Goal: Task Accomplishment & Management: Use online tool/utility

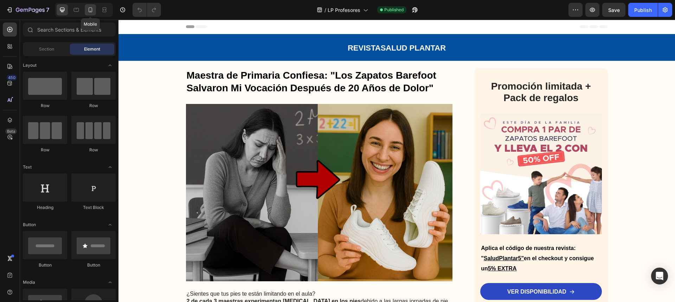
click at [94, 9] on icon at bounding box center [90, 9] width 7 height 7
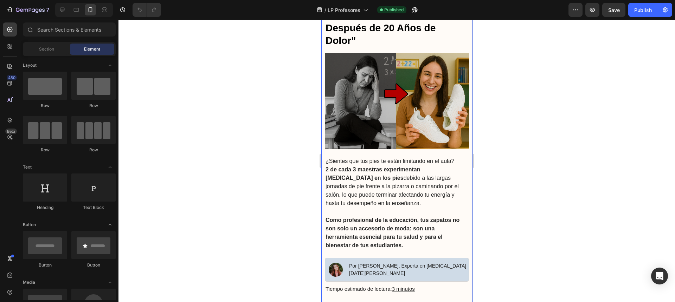
scroll to position [90, 0]
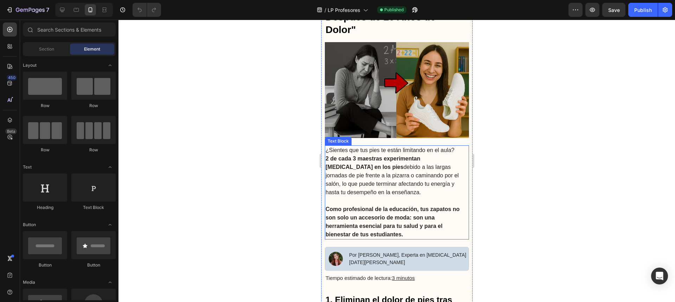
click at [407, 156] on strong "2 de cada 3 maestras experimentan dolor crónico en los pies" at bounding box center [372, 163] width 95 height 14
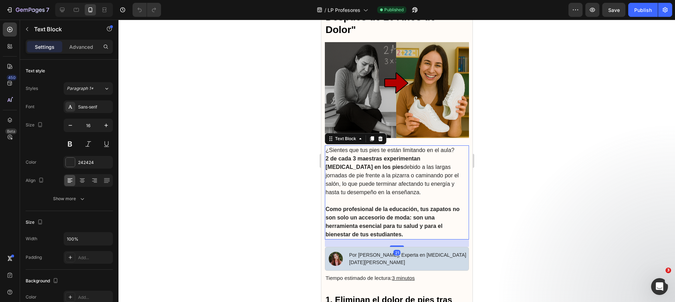
scroll to position [0, 0]
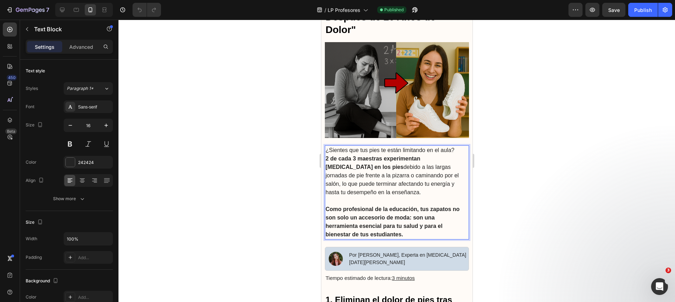
click at [396, 149] on span "¿Sientes que tus pies te están limitando en el aula?" at bounding box center [389, 150] width 129 height 6
click at [445, 150] on span "¿Sientes que tus pies te están limitando en el aula?" at bounding box center [389, 150] width 129 height 6
click at [373, 158] on strong "2 de cada 3 maestras experimentan dolor crónico en los pies" at bounding box center [372, 163] width 95 height 14
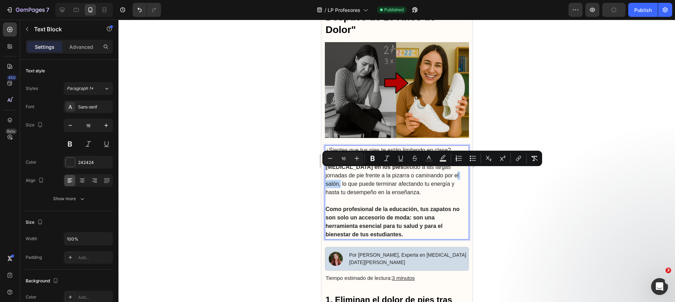
drag, startPoint x: 417, startPoint y: 173, endPoint x: 398, endPoint y: 173, distance: 18.6
click at [398, 173] on span "2 de cada 3 maestras experimentan dolor crónico en los pies debido a las largas…" at bounding box center [391, 176] width 133 height 40
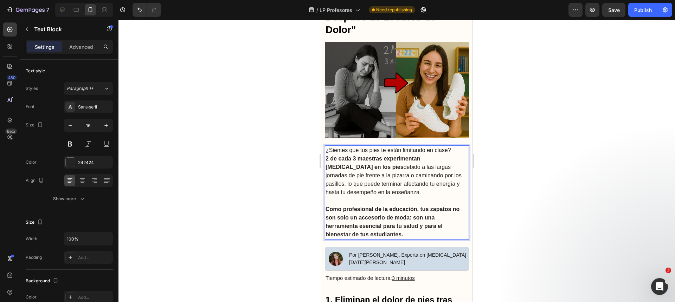
click at [382, 188] on p "¿Sientes que tus pies te están limitando en clase? 2 de cada 3 maestras experim…" at bounding box center [396, 171] width 143 height 51
click at [373, 181] on span "2 de cada 3 maestras experimentan dolor crónico en los pies debido a las largas…" at bounding box center [393, 176] width 136 height 40
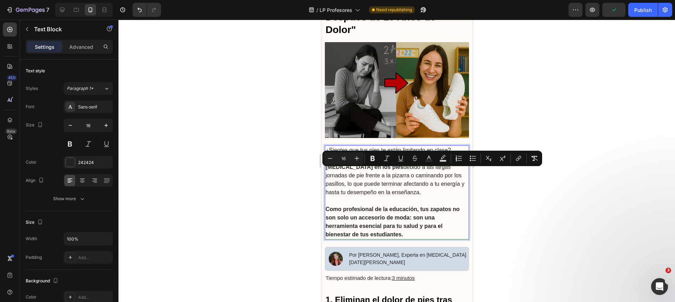
drag, startPoint x: 371, startPoint y: 187, endPoint x: 447, endPoint y: 174, distance: 76.4
click at [447, 174] on p "¿Sientes que tus pies te están limitando en clase? 2 de cada 3 maestras experim…" at bounding box center [396, 171] width 143 height 51
click at [501, 193] on div at bounding box center [396, 161] width 557 height 283
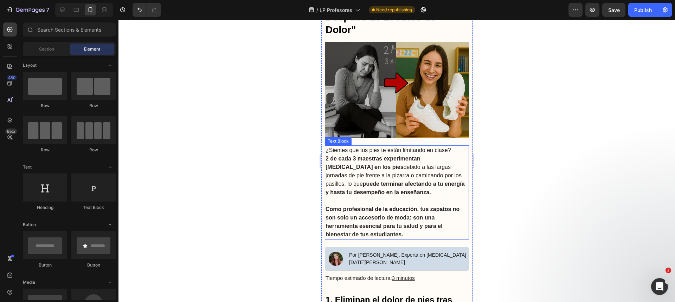
click at [428, 186] on p "¿Sientes que tus pies te están limitando en clase? 2 de cada 3 maestras experim…" at bounding box center [396, 171] width 143 height 51
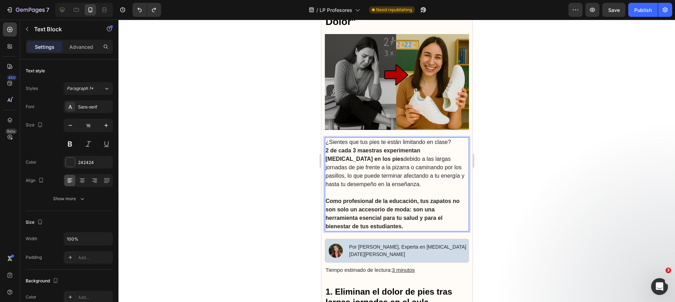
scroll to position [103, 0]
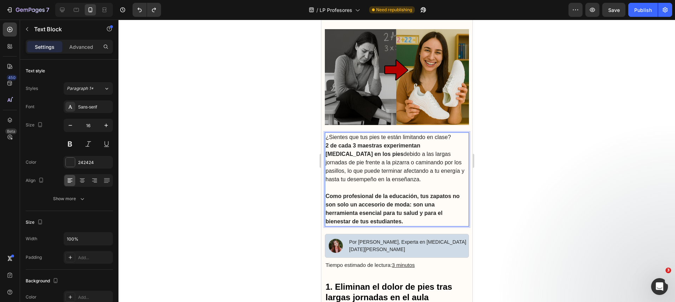
click at [406, 216] on p "Como profesional de la educación, tus zapatos no son solo un accesorio de moda:…" at bounding box center [396, 209] width 143 height 34
click at [288, 214] on div at bounding box center [396, 161] width 557 height 283
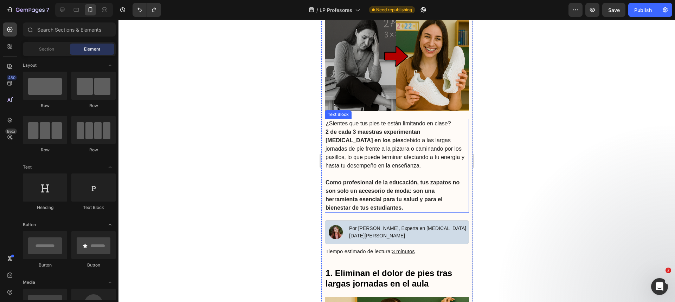
scroll to position [119, 0]
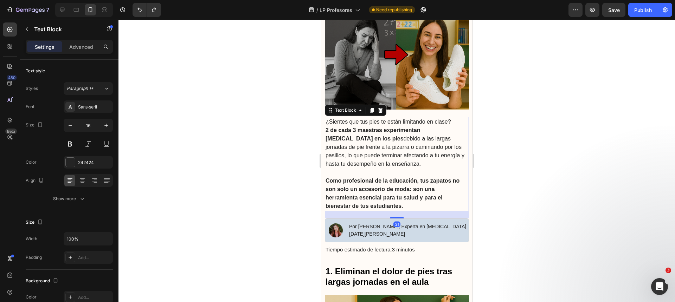
click at [379, 203] on strong "Como profesional de la educación, tus zapatos no son solo un accesorio de moda:…" at bounding box center [392, 193] width 134 height 31
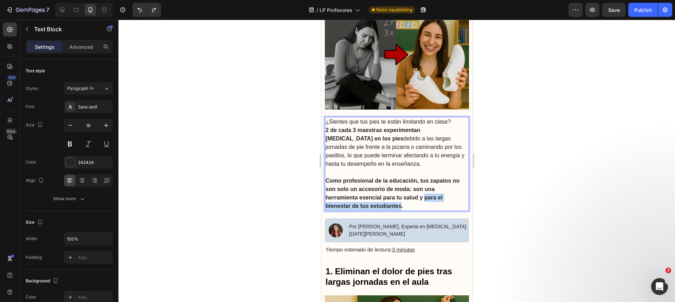
drag, startPoint x: 401, startPoint y: 204, endPoint x: 425, endPoint y: 197, distance: 25.3
click at [425, 197] on strong "Como profesional de la educación, tus zapatos no son solo un accesorio de moda:…" at bounding box center [392, 193] width 134 height 31
click at [284, 203] on div at bounding box center [396, 161] width 557 height 283
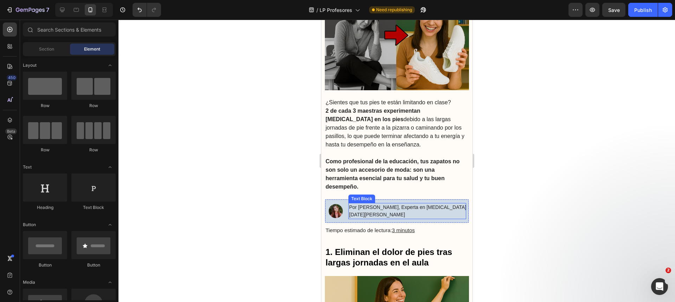
scroll to position [139, 0]
click at [371, 211] on p "23 de Mayo de 2025" at bounding box center [407, 214] width 117 height 7
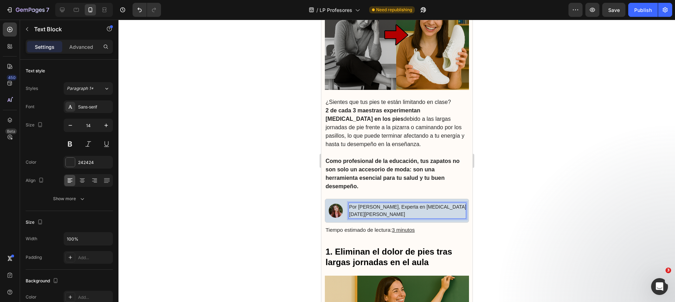
click at [368, 211] on p "23 de Mayo de 2025" at bounding box center [407, 214] width 117 height 7
click at [255, 212] on div at bounding box center [396, 161] width 557 height 283
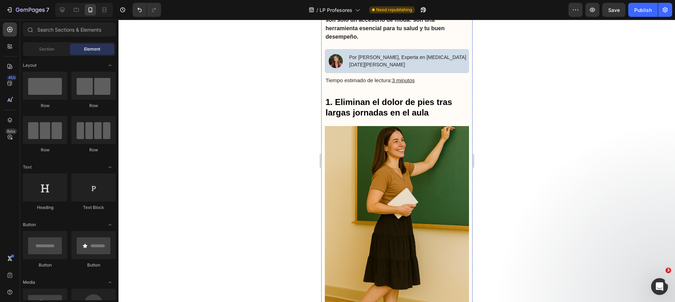
scroll to position [289, 0]
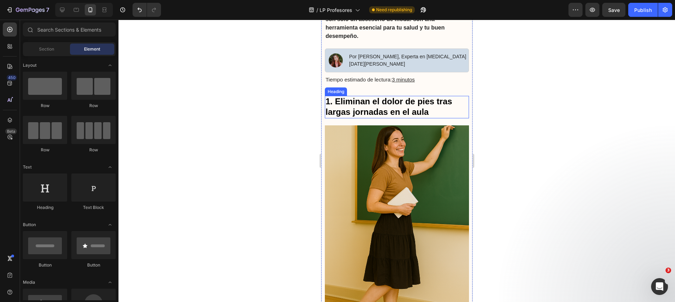
click at [405, 108] on strong "1. Eliminan el dolor de pies tras largas jornadas en el aula" at bounding box center [388, 107] width 127 height 20
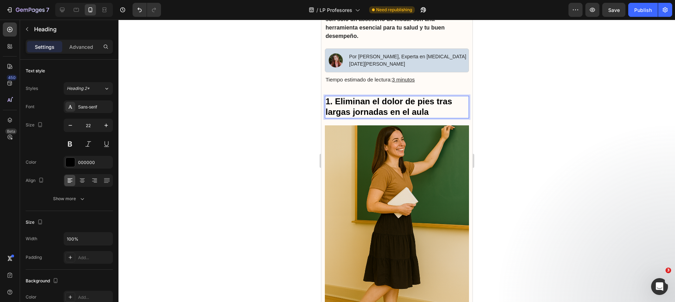
click at [413, 109] on strong "1. Eliminan el dolor de pies tras largas jornadas en el aula" at bounding box center [388, 107] width 127 height 20
click at [286, 118] on div at bounding box center [396, 161] width 557 height 283
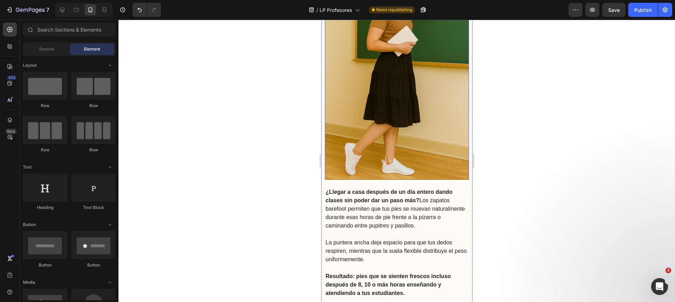
scroll to position [545, 0]
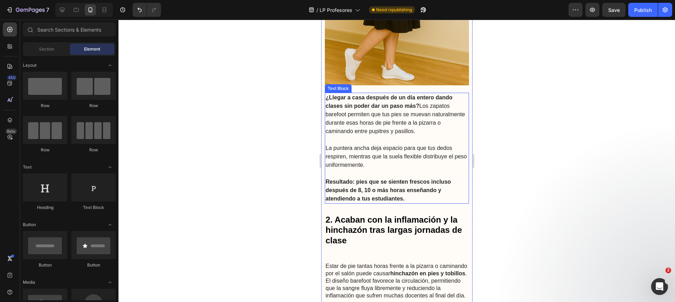
click at [358, 95] on strong "¿Llegar a casa después de un día entero dando clases sin poder dar un paso más?" at bounding box center [388, 102] width 127 height 14
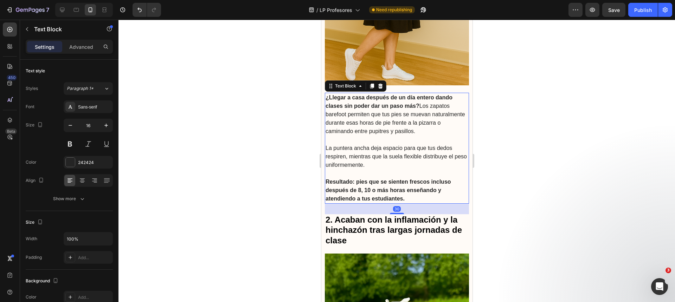
click at [346, 95] on strong "¿Llegar a casa después de un día entero dando clases sin poder dar un paso más?" at bounding box center [388, 102] width 127 height 14
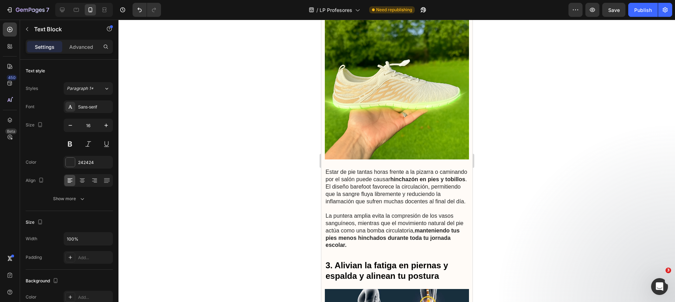
scroll to position [793, 0]
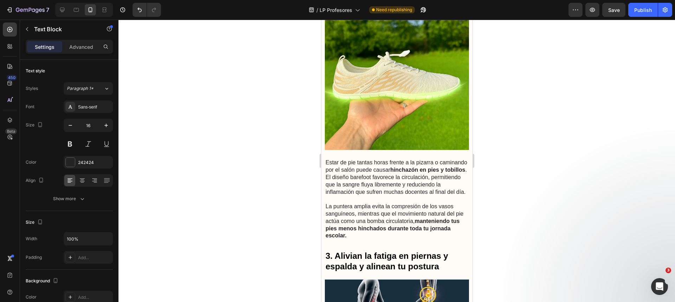
click at [367, 162] on span "Estar de pie tantas horas frente a la pizarra o caminando por el salón puede ca…" at bounding box center [396, 177] width 142 height 35
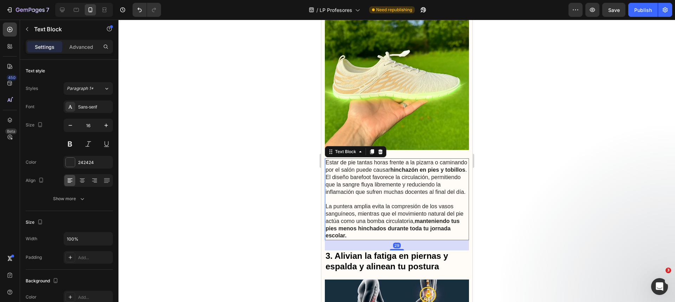
click at [366, 162] on span "Estar de pie tantas horas frente a la pizarra o caminando por el salón puede ca…" at bounding box center [396, 177] width 142 height 35
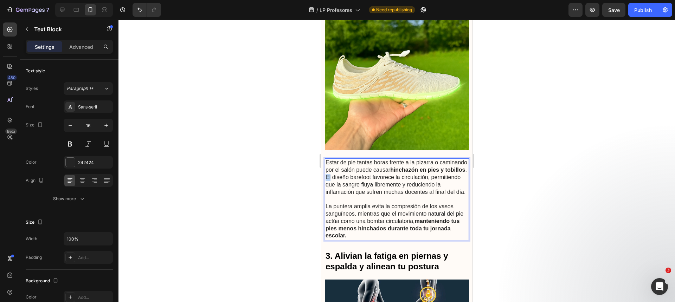
click at [366, 162] on span "Estar de pie tantas horas frente a la pizarra o caminando por el salón puede ca…" at bounding box center [396, 177] width 142 height 35
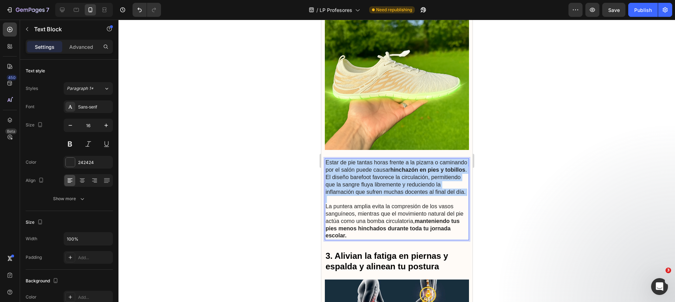
click at [366, 162] on span "Estar de pie tantas horas frente a la pizarra o caminando por el salón puede ca…" at bounding box center [396, 177] width 142 height 35
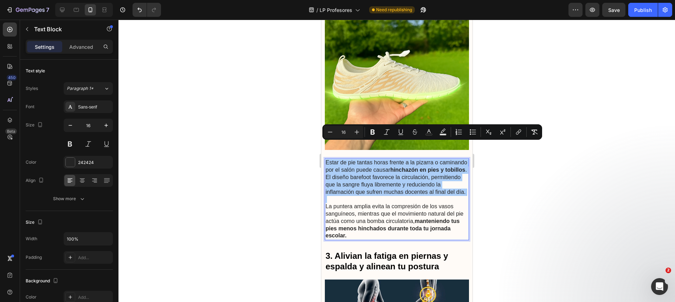
click at [274, 155] on div at bounding box center [396, 161] width 557 height 283
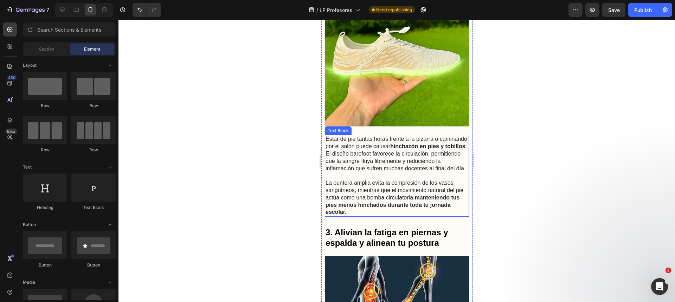
scroll to position [817, 0]
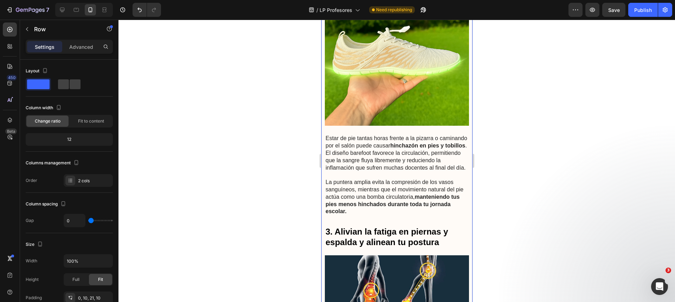
click at [85, 50] on p "Advanced" at bounding box center [81, 46] width 24 height 7
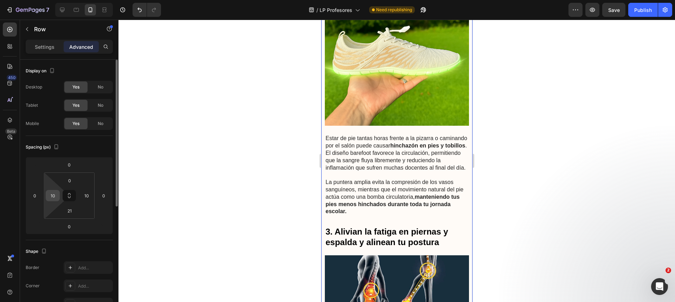
click at [55, 193] on input "10" at bounding box center [52, 196] width 11 height 11
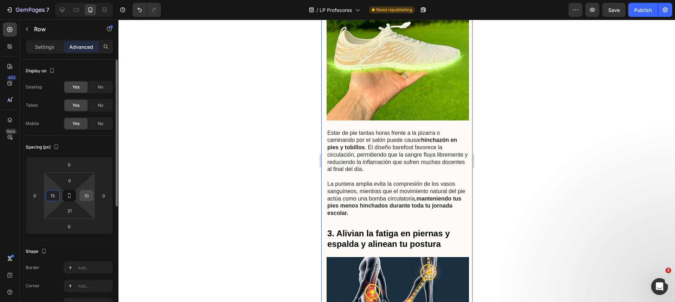
type input "15"
click at [84, 195] on input "10" at bounding box center [86, 196] width 11 height 11
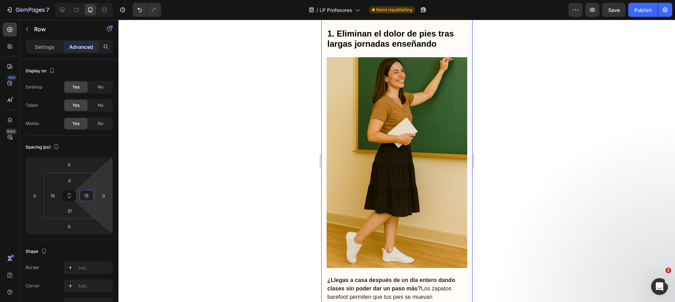
type input "15"
click at [300, 192] on div at bounding box center [396, 161] width 557 height 283
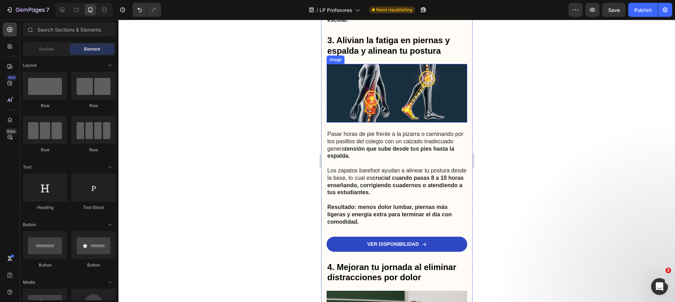
scroll to position [1044, 0]
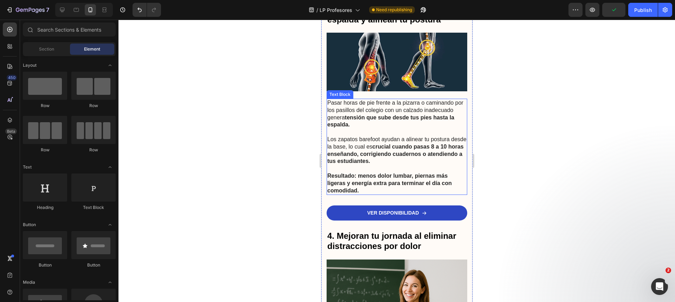
click at [388, 100] on span "Pasar horas de pie frente a la pizarra o caminando por los pasillos del colegio…" at bounding box center [395, 114] width 136 height 28
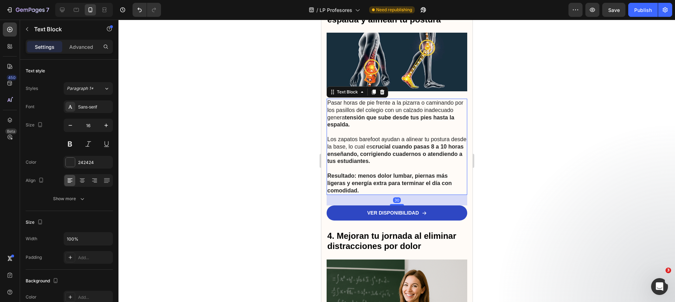
click at [388, 100] on span "Pasar horas de pie frente a la pizarra o caminando por los pasillos del colegio…" at bounding box center [395, 114] width 136 height 28
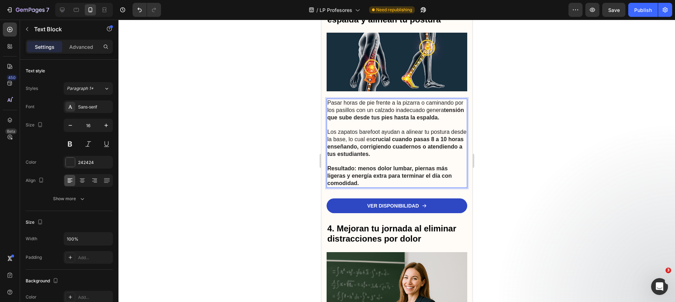
click at [362, 129] on span "Los zapatos barefoot ayudan a alinear tu postura desde la base, lo cual es cruc…" at bounding box center [396, 143] width 139 height 28
click at [380, 129] on span "Los zapatos Barefoot ayudan a alinear tu postura desde la base, lo cual es cruc…" at bounding box center [395, 143] width 136 height 28
click at [298, 102] on div at bounding box center [396, 161] width 557 height 283
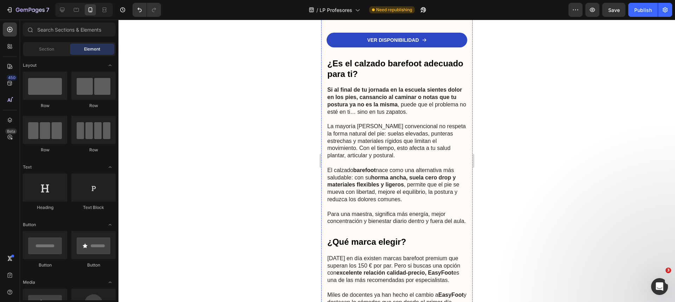
scroll to position [1742, 0]
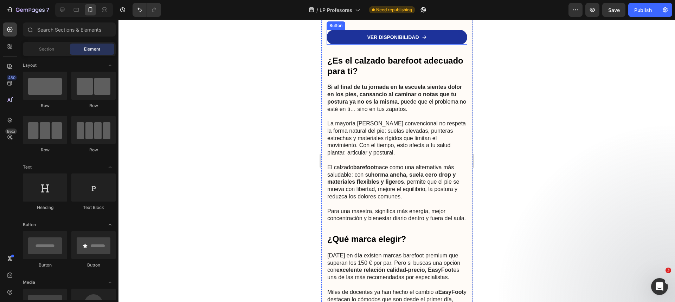
click at [442, 45] on link "VER DISPONIBILIDAD" at bounding box center [396, 37] width 141 height 15
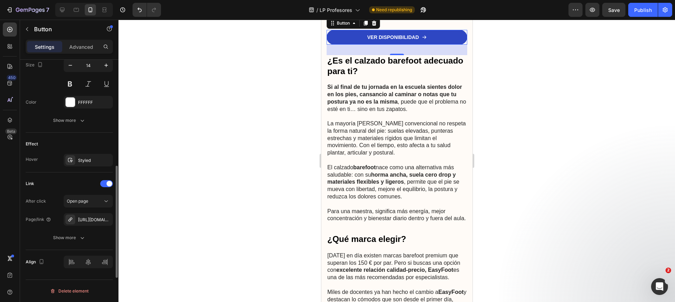
scroll to position [0, 0]
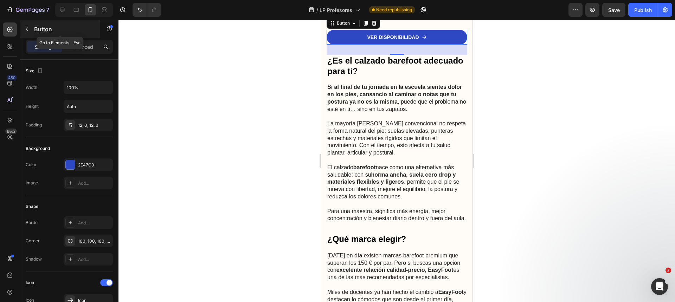
click at [30, 30] on button "button" at bounding box center [26, 29] width 11 height 11
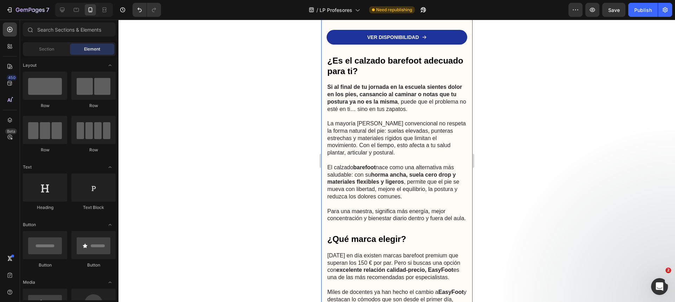
click at [369, 45] on link "VER DISPONIBILIDAD" at bounding box center [396, 37] width 141 height 15
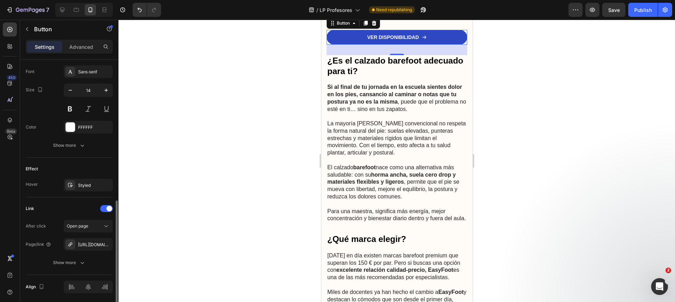
scroll to position [329, 0]
click at [85, 245] on div "https://easyfootes.com/barefoot-samplex%E2%84%A2-calzado-saludable3-y-natural" at bounding box center [88, 243] width 20 height 6
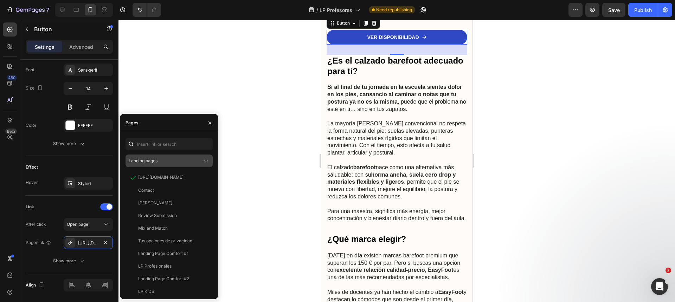
click at [171, 162] on div "Landing pages" at bounding box center [166, 161] width 74 height 6
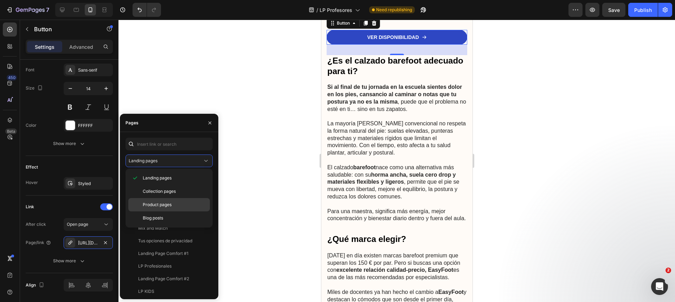
click at [160, 203] on span "Product pages" at bounding box center [157, 205] width 29 height 6
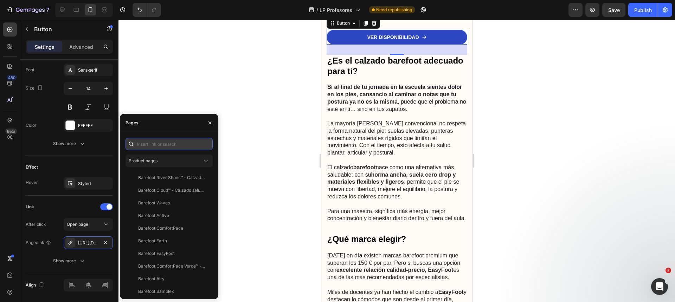
click at [161, 147] on input "text" at bounding box center [169, 144] width 87 height 13
type input "samplex"
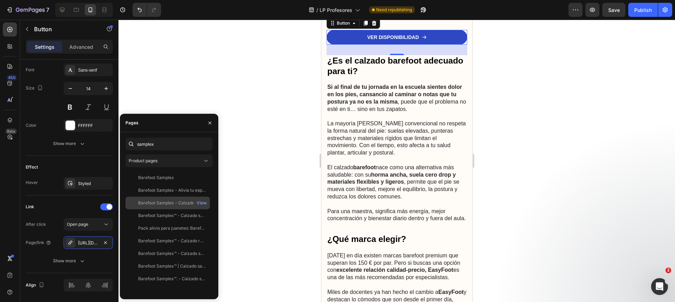
click at [166, 210] on div "Barefoot Samplex - Calzado saludable y natural View" at bounding box center [168, 216] width 84 height 13
click at [199, 204] on div "View" at bounding box center [202, 203] width 10 height 6
click at [278, 198] on div at bounding box center [396, 161] width 557 height 283
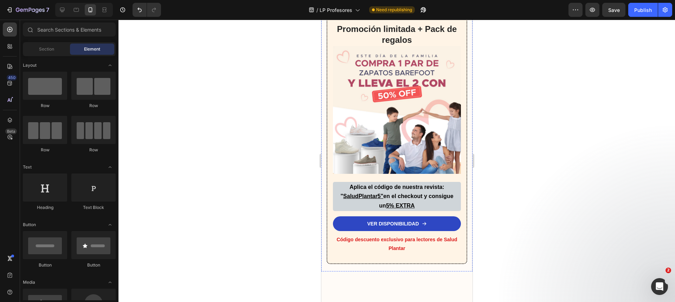
scroll to position [2065, 0]
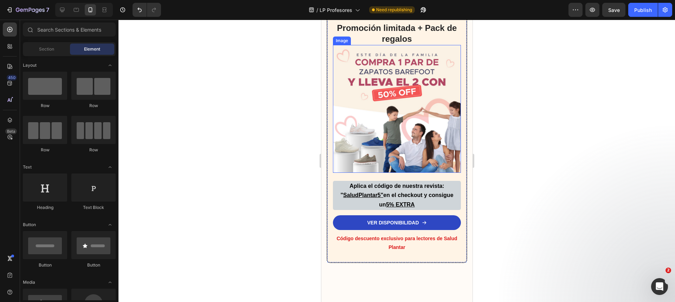
click at [381, 173] on img at bounding box center [397, 109] width 128 height 128
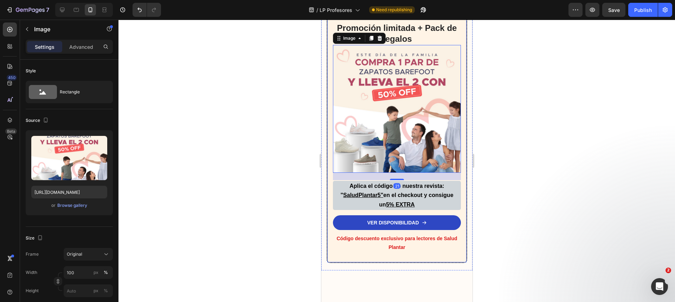
click at [531, 172] on div at bounding box center [396, 161] width 557 height 283
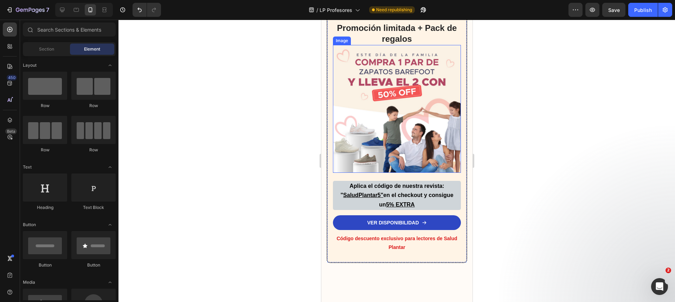
click at [418, 173] on img at bounding box center [397, 109] width 128 height 128
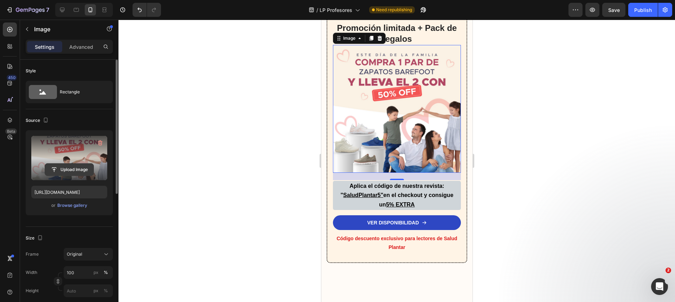
click at [77, 168] on input "file" at bounding box center [69, 170] width 49 height 12
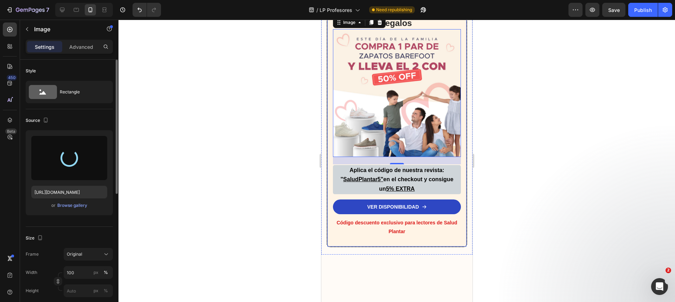
scroll to position [2084, 0]
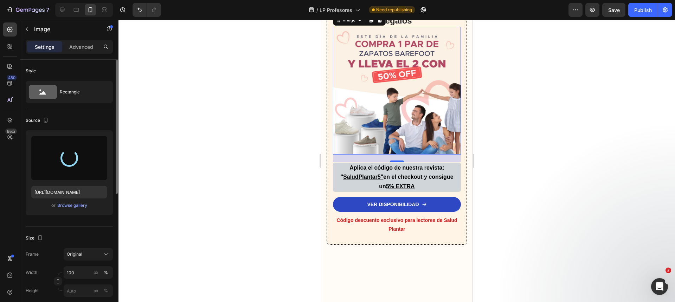
type input "https://cdn.shopify.com/s/files/1/0828/5559/2284/files/gempages_567542617701614…"
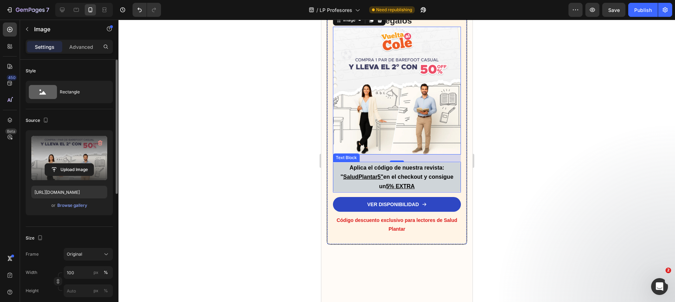
click at [442, 191] on p "Aplica el código de nuestra revista: " SaludPlantar5" en el checkout y consigue…" at bounding box center [396, 177] width 127 height 28
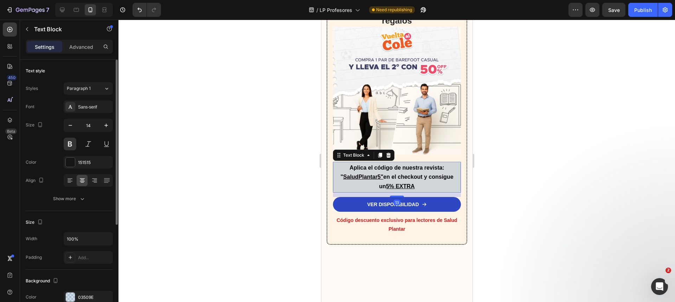
click at [494, 207] on div at bounding box center [396, 161] width 557 height 283
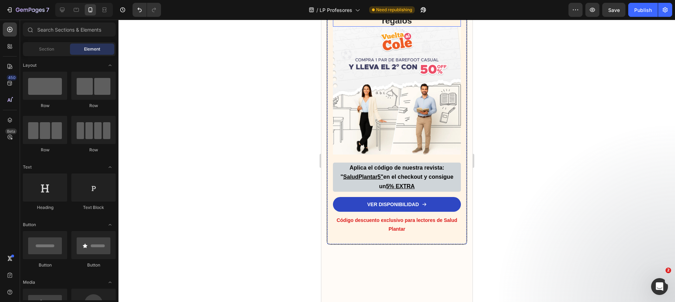
click at [424, 27] on h2 "Promoción limitada + Pack de regalos" at bounding box center [397, 15] width 128 height 23
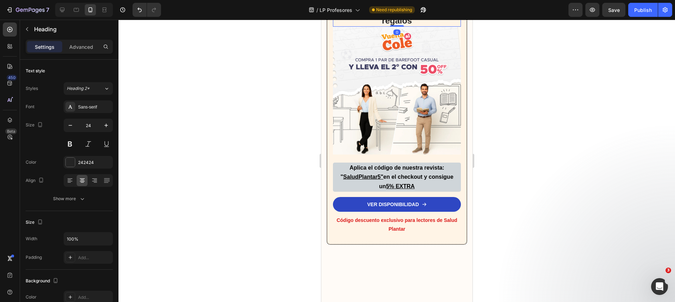
click at [414, 27] on h2 "Promoción limitada + Pack de regalos" at bounding box center [397, 15] width 128 height 23
click at [253, 121] on div at bounding box center [396, 161] width 557 height 283
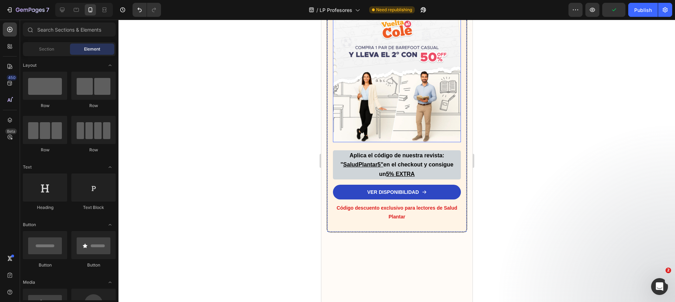
scroll to position [2097, 0]
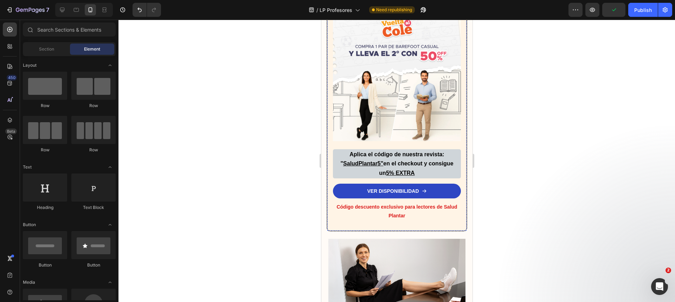
click at [401, 13] on p "Promoción limitada + Pack de regalos por la vuelta al cole" at bounding box center [397, 2] width 128 height 22
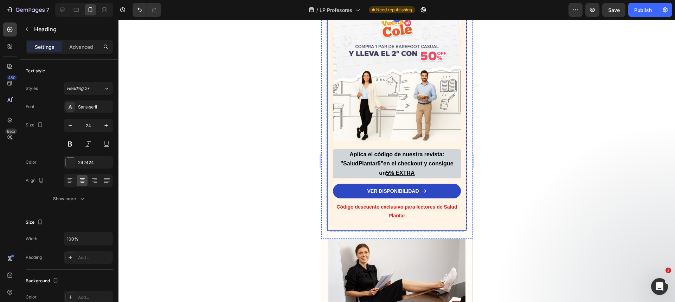
click at [306, 99] on div at bounding box center [396, 161] width 557 height 283
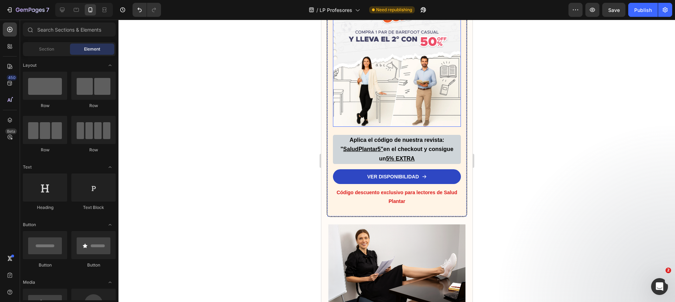
scroll to position [2113, 0]
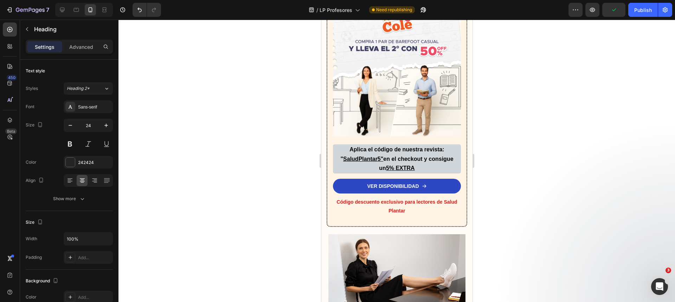
click at [266, 94] on div at bounding box center [396, 161] width 557 height 283
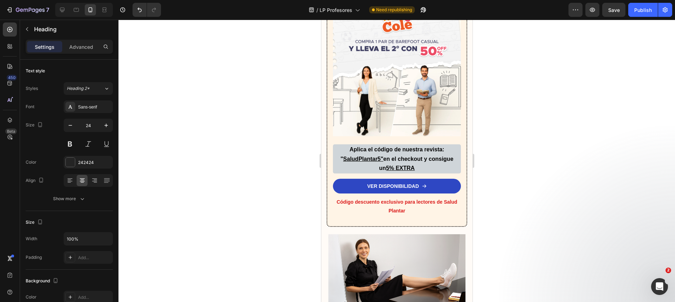
click at [288, 96] on div at bounding box center [396, 161] width 557 height 283
click at [237, 119] on div at bounding box center [396, 161] width 557 height 283
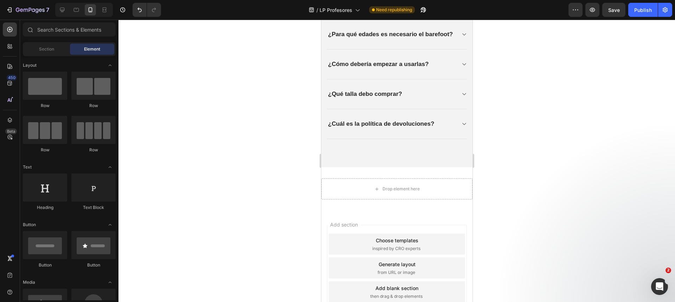
scroll to position [3230, 0]
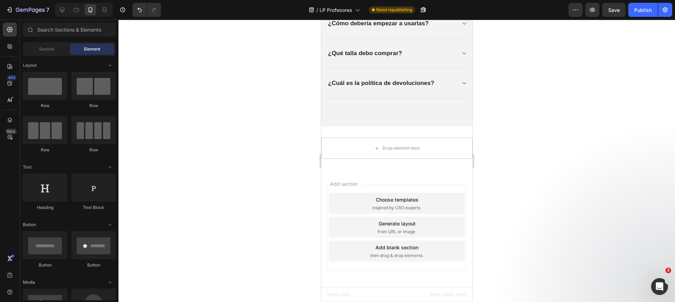
click at [640, 17] on div "7 Version history / LP Profesores Need republishing Preview Save Publish" at bounding box center [337, 10] width 675 height 20
click at [667, 15] on button "button" at bounding box center [665, 10] width 14 height 14
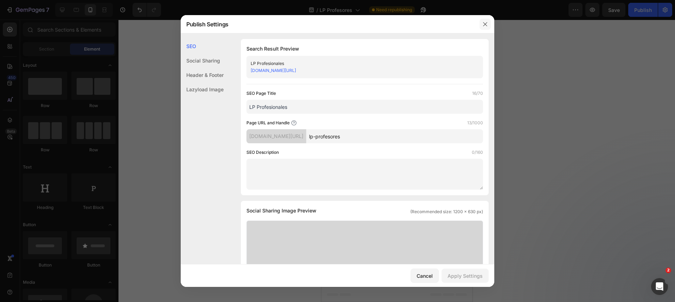
click at [489, 24] on button "button" at bounding box center [485, 24] width 11 height 11
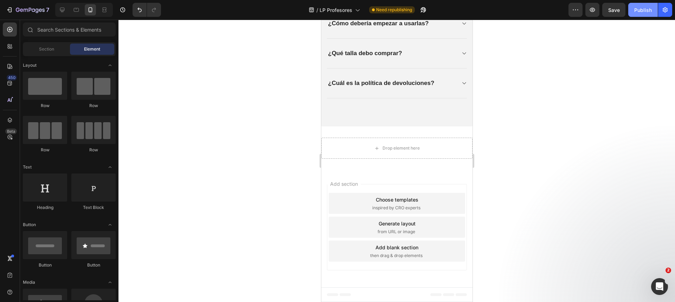
click at [639, 12] on div "Publish" at bounding box center [643, 9] width 18 height 7
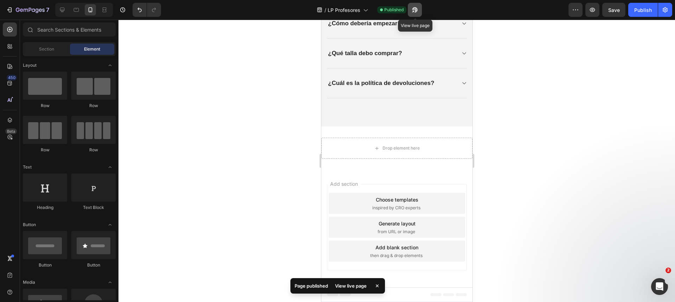
click at [417, 10] on icon "button" at bounding box center [414, 9] width 7 height 7
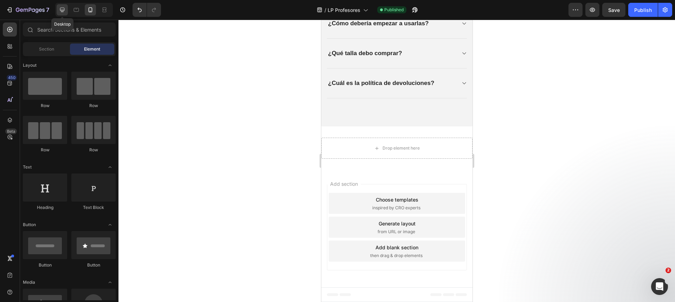
click at [61, 9] on icon at bounding box center [62, 9] width 7 height 7
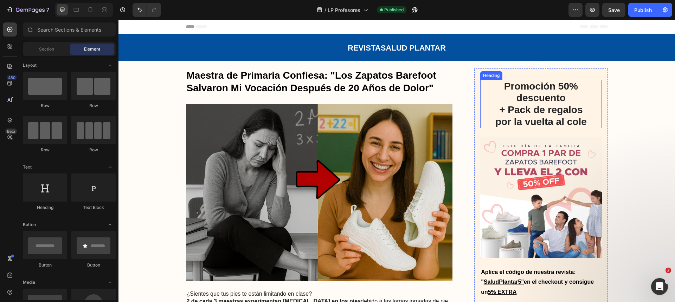
click at [543, 194] on img at bounding box center [540, 197] width 121 height 121
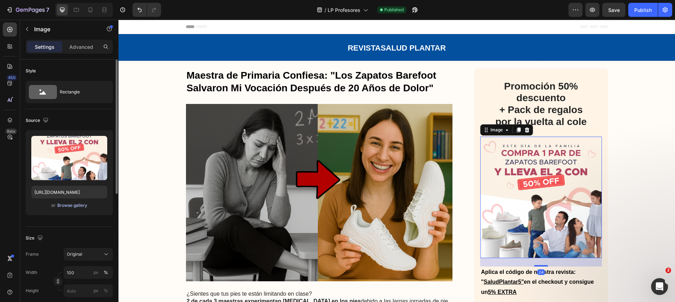
click at [65, 207] on div "Browse gallery" at bounding box center [72, 206] width 30 height 6
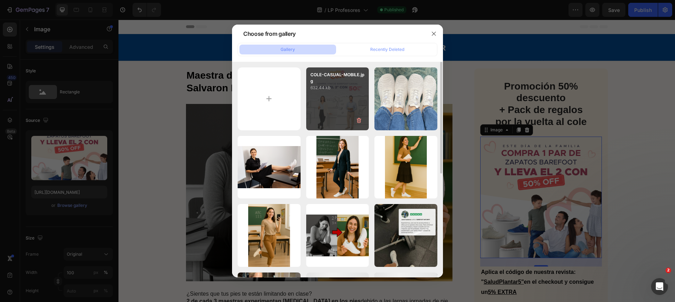
click at [328, 103] on div "COLE-CASUAL-MOBILE.jpg 632.44 kb" at bounding box center [337, 99] width 63 height 63
type input "https://cdn.shopify.com/s/files/1/0828/5559/2284/files/gempages_567542617701614…"
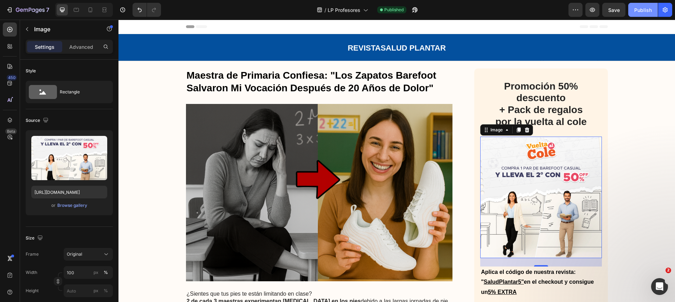
click at [636, 11] on div "Publish" at bounding box center [643, 9] width 18 height 7
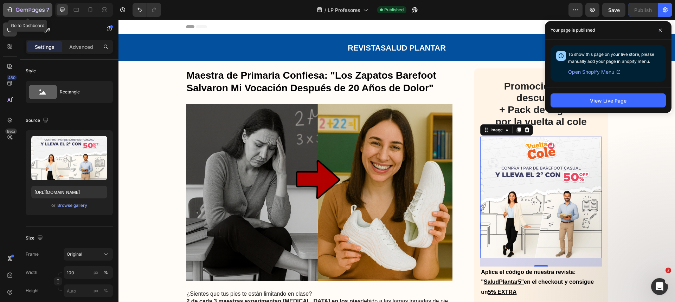
click at [7, 12] on icon "button" at bounding box center [9, 9] width 7 height 7
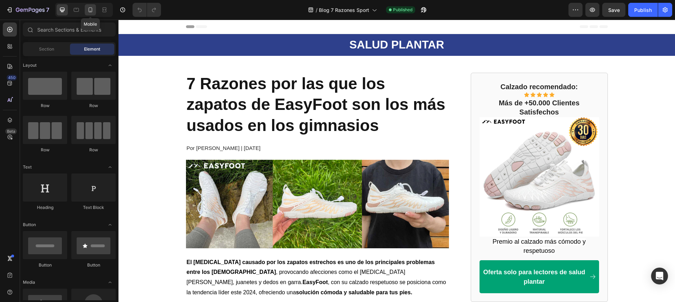
click at [89, 12] on icon at bounding box center [90, 9] width 7 height 7
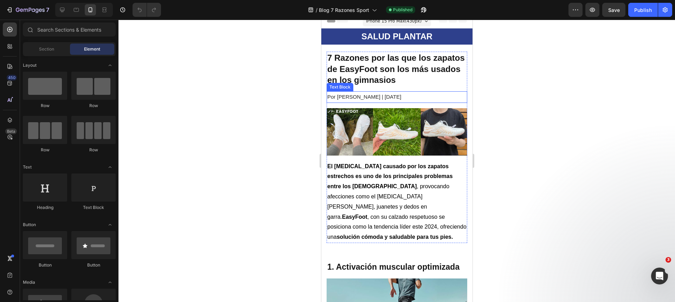
click at [397, 99] on span "Por [PERSON_NAME] | [DATE]" at bounding box center [364, 97] width 74 height 6
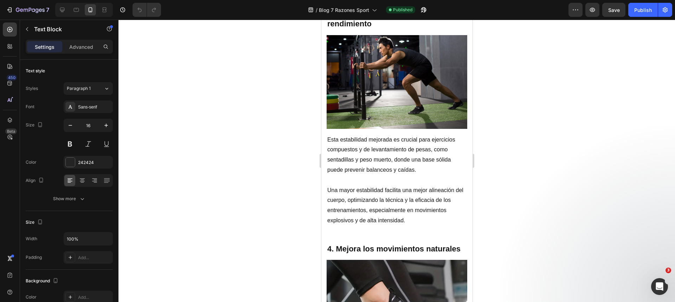
scroll to position [671, 0]
click at [402, 185] on p "Una mayor estabilidad facilita una mejor alineación del cuerpo, optimizando la …" at bounding box center [396, 205] width 139 height 40
click at [387, 200] on p "Una mayor estabilidad facilita una mejor alineación del cuerpo, optimizando la …" at bounding box center [396, 205] width 139 height 40
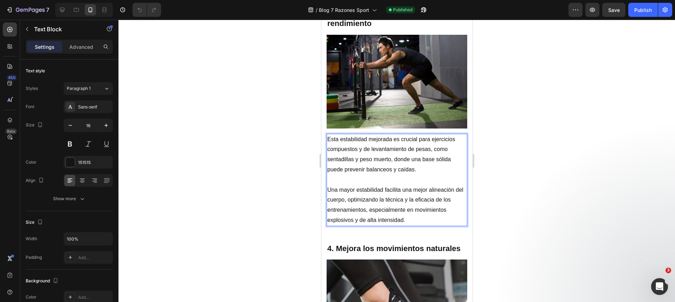
click at [432, 138] on p "Esta estabilidad mejorada es crucial para ejercicios compuestos y de levantamie…" at bounding box center [396, 155] width 139 height 40
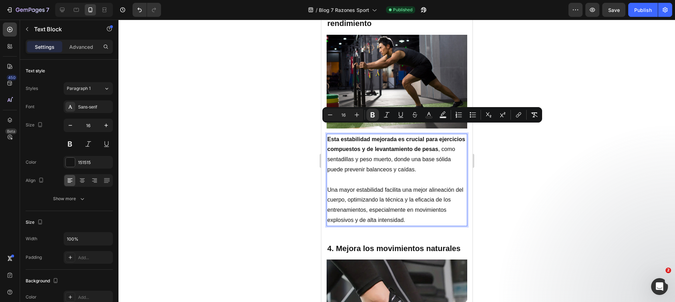
click at [303, 170] on div at bounding box center [396, 161] width 557 height 283
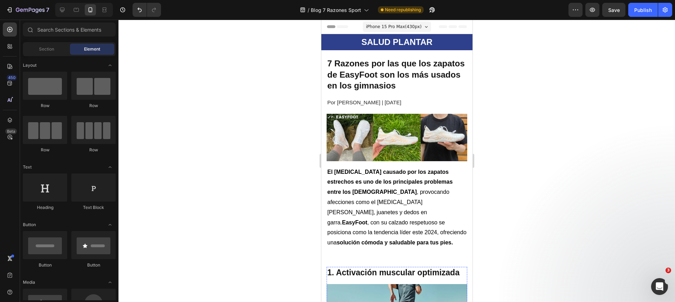
scroll to position [19, 0]
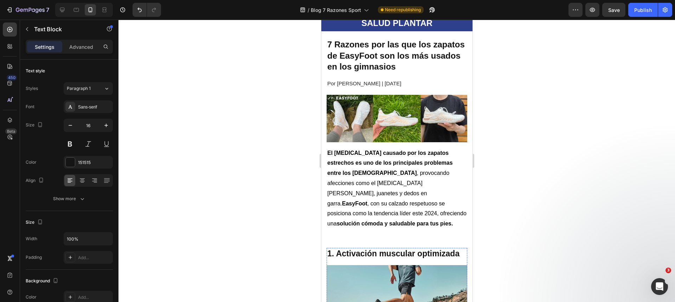
click at [404, 199] on span "El [MEDICAL_DATA] causado por los zapatos estrechos es uno de los principales p…" at bounding box center [396, 188] width 139 height 77
click at [408, 200] on span "El [MEDICAL_DATA] causado por los zapatos estrechos es uno de los principales p…" at bounding box center [396, 188] width 139 height 77
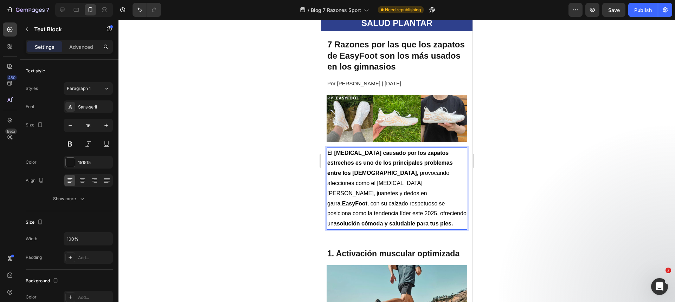
click at [258, 173] on div at bounding box center [396, 161] width 557 height 283
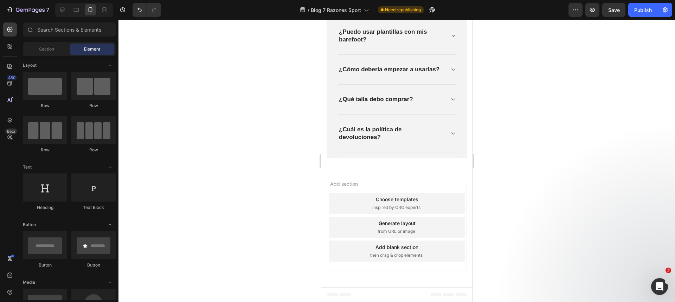
scroll to position [2419, 0]
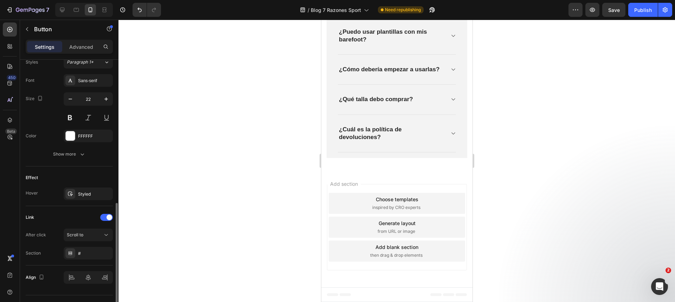
scroll to position [331, 0]
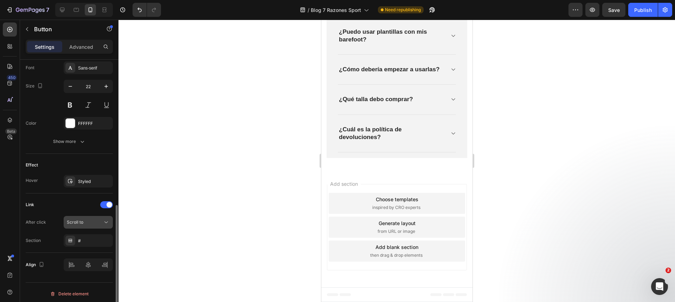
click at [86, 221] on div "Scroll to" at bounding box center [85, 222] width 36 height 6
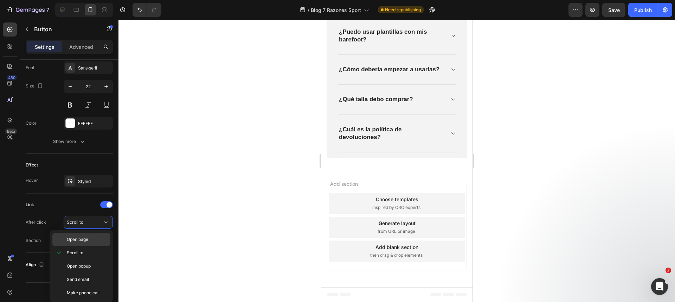
click at [86, 239] on span "Open page" at bounding box center [77, 240] width 21 height 6
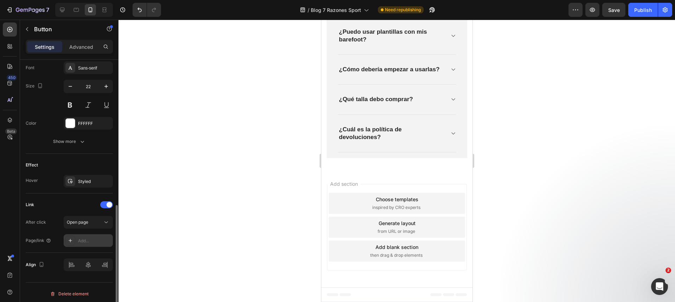
click at [87, 243] on div "Add..." at bounding box center [94, 241] width 33 height 6
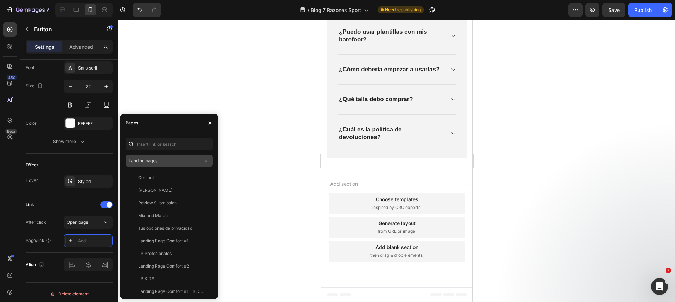
click at [163, 158] on div "Landing pages" at bounding box center [166, 161] width 74 height 6
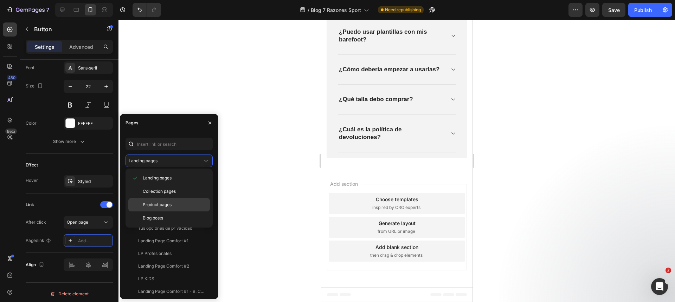
click at [162, 206] on span "Product pages" at bounding box center [157, 205] width 29 height 6
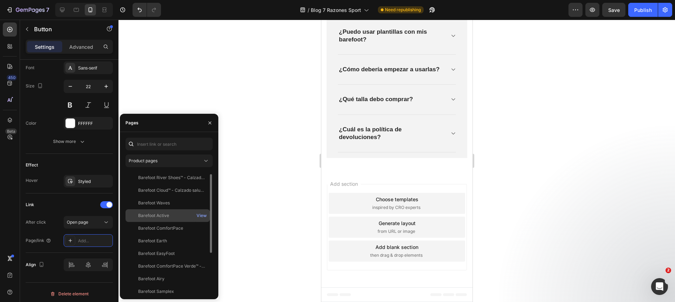
scroll to position [4, 0]
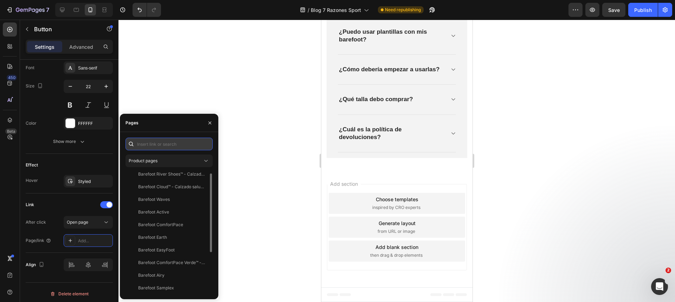
click at [154, 146] on input "text" at bounding box center [169, 144] width 87 height 13
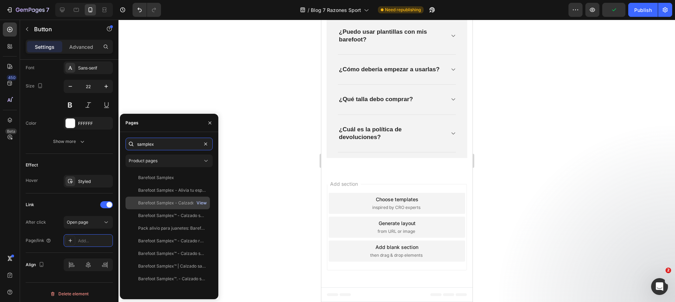
type input "samplex"
click at [198, 202] on div "View" at bounding box center [202, 203] width 10 height 6
click at [174, 200] on div "Barefoot Samplex - Calzado saludable y natural" at bounding box center [172, 203] width 68 height 6
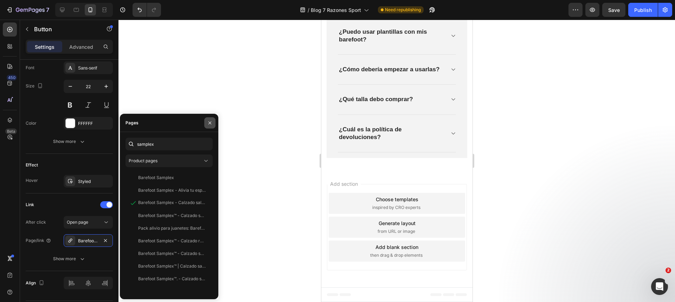
click at [211, 126] on button "button" at bounding box center [209, 122] width 11 height 11
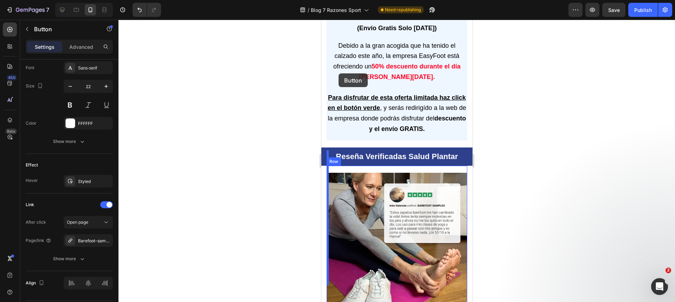
scroll to position [1916, 0]
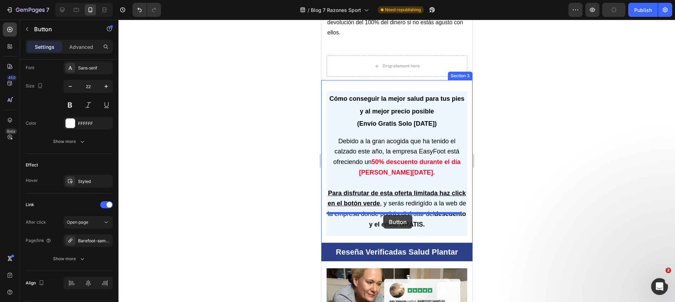
drag, startPoint x: 331, startPoint y: 99, endPoint x: 383, endPoint y: 215, distance: 127.3
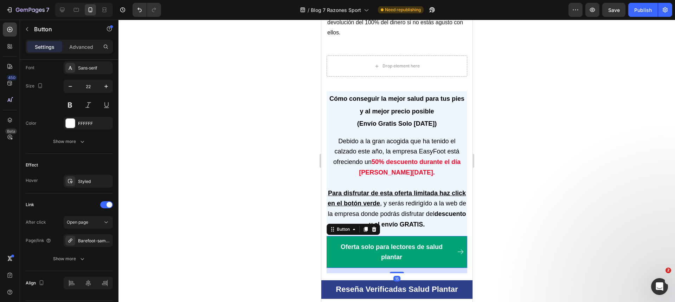
click at [233, 179] on div at bounding box center [396, 161] width 557 height 283
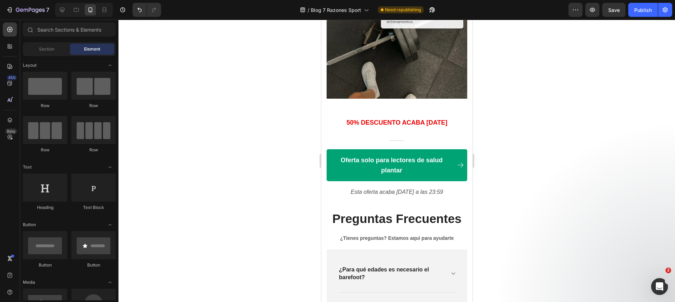
scroll to position [2433, 0]
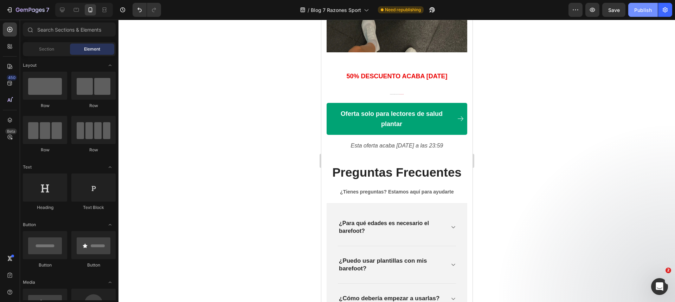
click at [644, 6] on div "Publish" at bounding box center [643, 9] width 18 height 7
click at [325, 112] on div "50% DESCUENTO ACABA [DATE] Heading Este producto tiene una demanda muy elevada,…" at bounding box center [396, 105] width 151 height 93
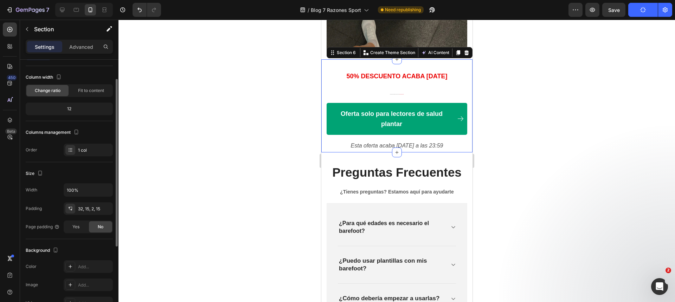
scroll to position [79, 0]
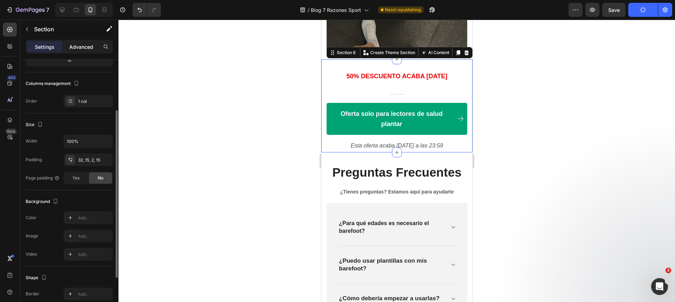
click at [89, 47] on p "Advanced" at bounding box center [81, 46] width 24 height 7
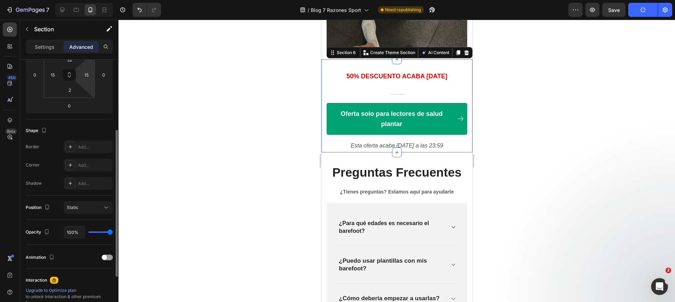
scroll to position [124, 0]
click at [93, 211] on div "Position Static" at bounding box center [69, 204] width 87 height 24
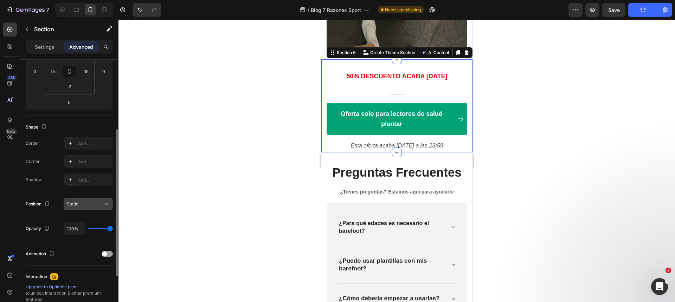
click at [94, 205] on div "Static" at bounding box center [85, 204] width 36 height 6
click at [191, 199] on div at bounding box center [396, 161] width 557 height 283
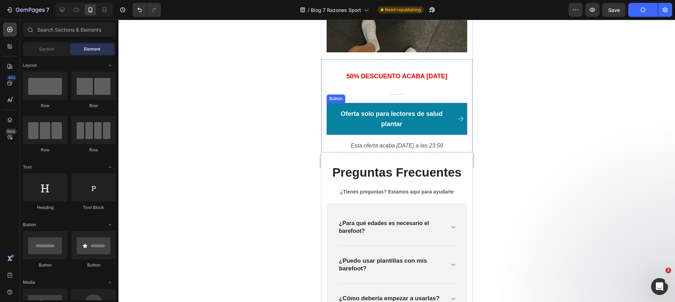
click at [367, 103] on link "Oferta solo para lectores de salud plantar" at bounding box center [396, 119] width 141 height 32
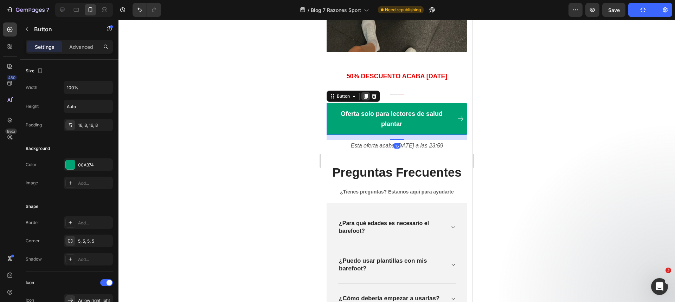
click at [368, 94] on icon at bounding box center [366, 97] width 6 height 6
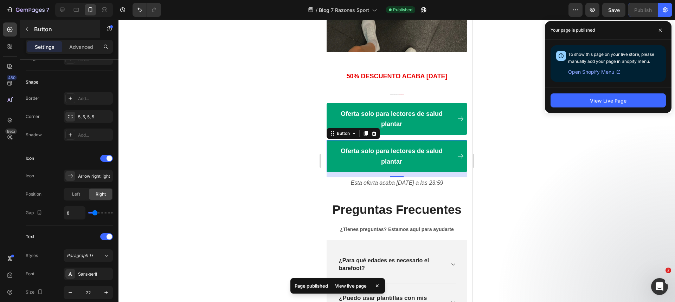
click at [29, 34] on button "button" at bounding box center [26, 29] width 11 height 11
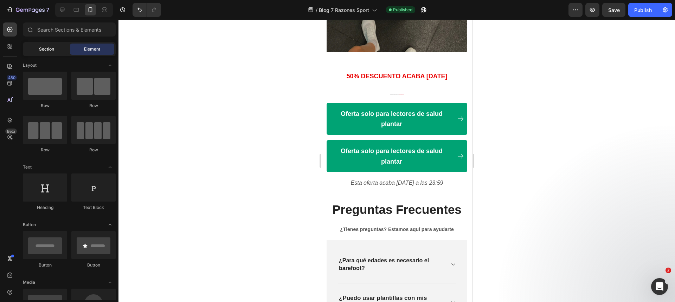
click at [51, 47] on span "Section" at bounding box center [46, 49] width 15 height 6
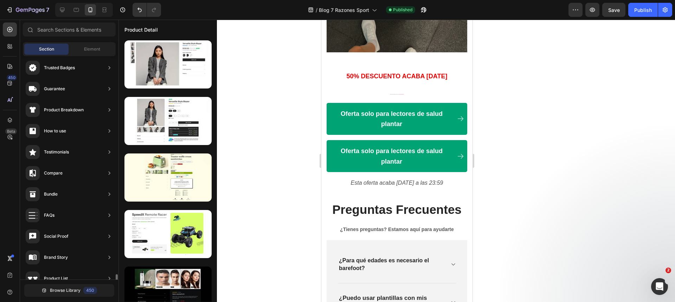
scroll to position [184, 0]
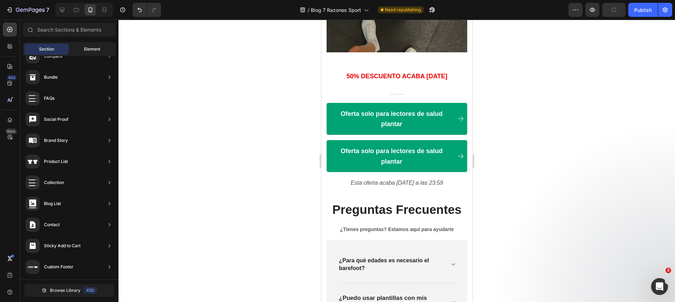
click at [86, 46] on span "Element" at bounding box center [92, 49] width 16 height 6
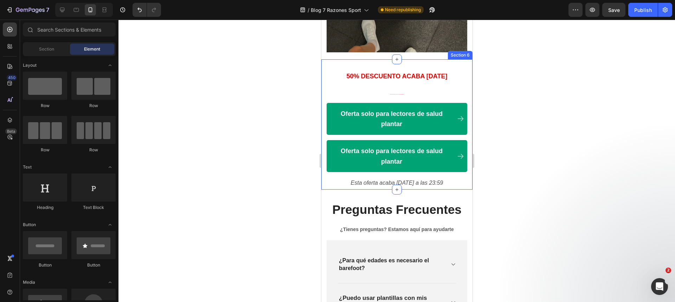
click at [325, 88] on div "50% DESCUENTO ACABA [DATE] Heading Este producto tiene una demanda muy elevada,…" at bounding box center [396, 124] width 151 height 130
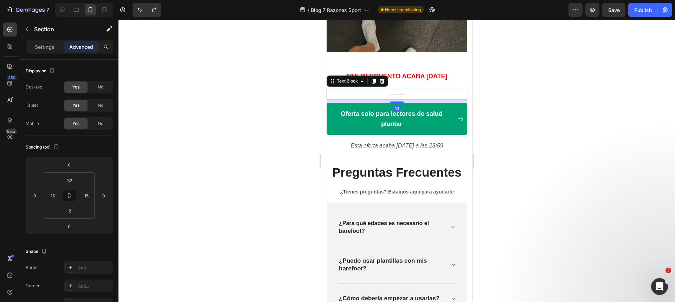
click at [331, 88] on div "Este producto tiene una demanda muy elevada, por lo que el stock disponible es …" at bounding box center [396, 94] width 141 height 12
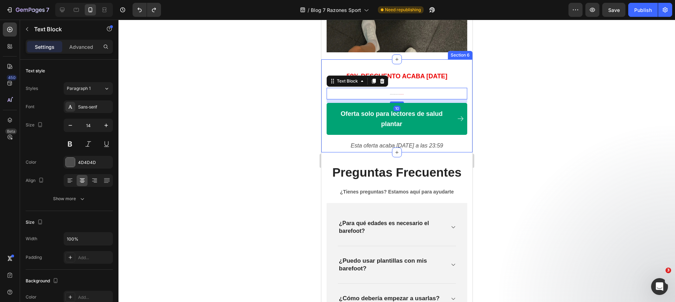
click at [323, 63] on div "50% DESCUENTO ACABA [DATE] Heading Este producto tiene una demanda muy elevada,…" at bounding box center [396, 105] width 151 height 93
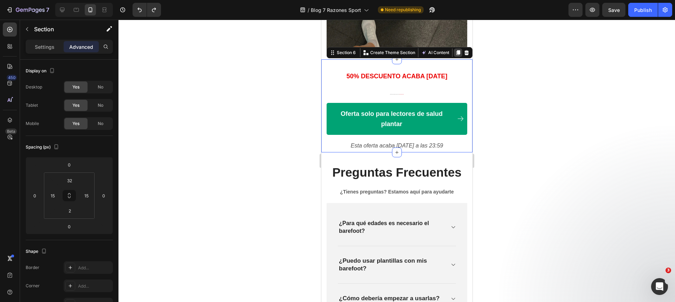
click at [456, 50] on icon at bounding box center [458, 52] width 4 height 5
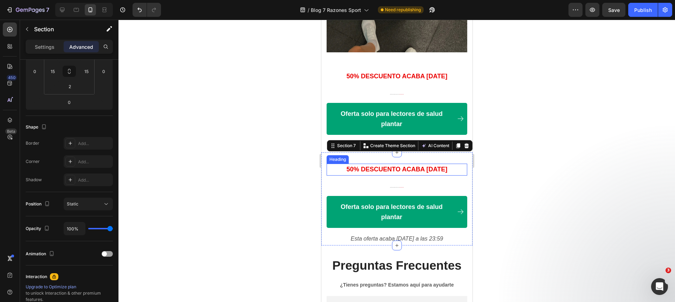
click at [391, 166] on strong "50% DESCUENTO ACABA [DATE]" at bounding box center [396, 169] width 101 height 7
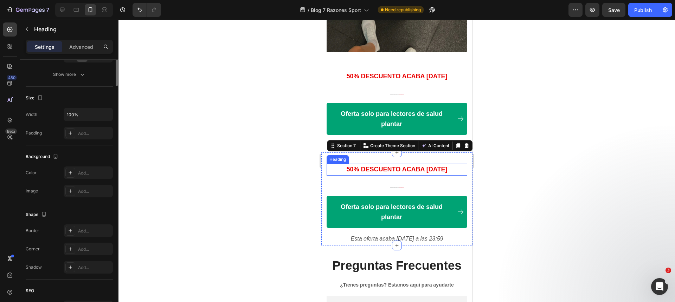
scroll to position [0, 0]
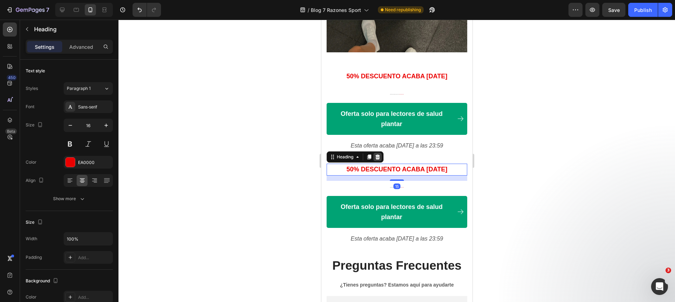
click at [378, 154] on icon at bounding box center [377, 157] width 6 height 6
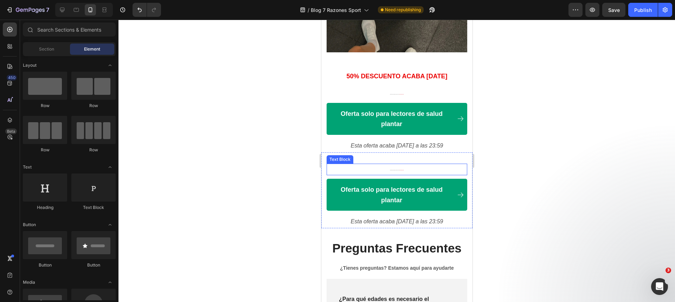
click at [389, 165] on p "Este producto tiene una demanda muy elevada, por lo que el stock disponible es …" at bounding box center [396, 170] width 139 height 10
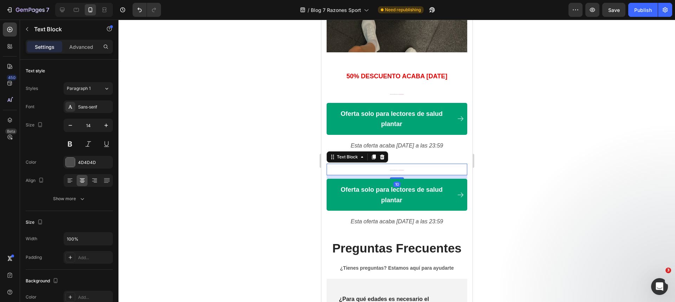
click at [383, 155] on icon at bounding box center [382, 157] width 5 height 5
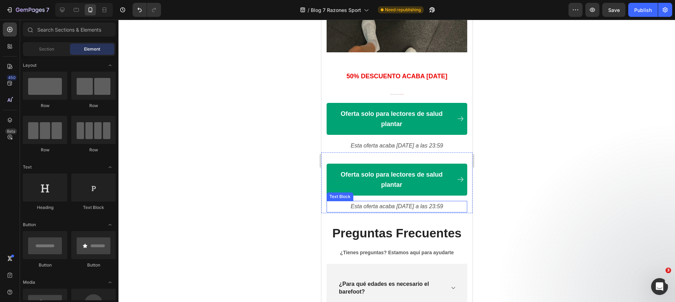
click at [385, 204] on icon "Esta oferta acaba [DATE] a las 23:59" at bounding box center [397, 207] width 92 height 6
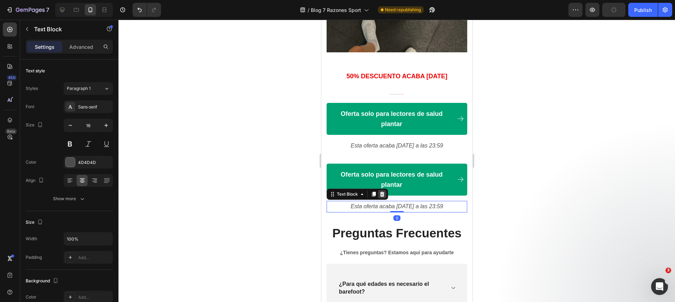
click at [384, 192] on icon at bounding box center [382, 195] width 6 height 6
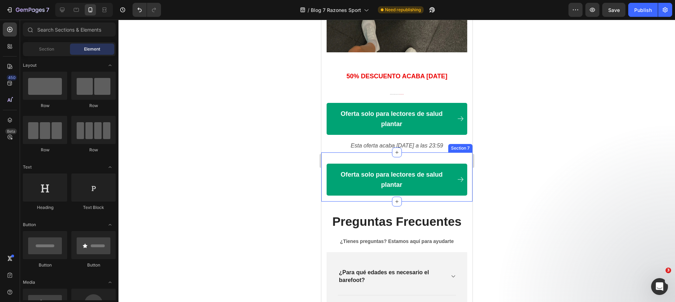
click at [327, 188] on div "Oferta solo para lectores de salud plantar Button" at bounding box center [396, 182] width 141 height 37
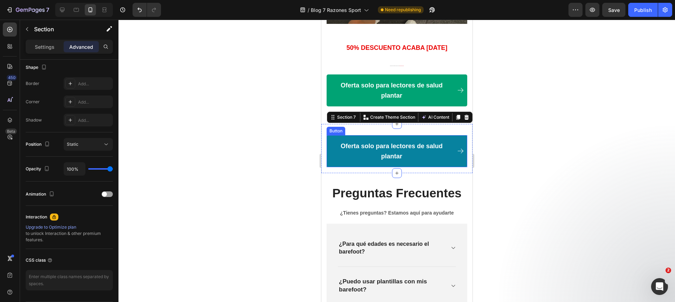
scroll to position [2464, 0]
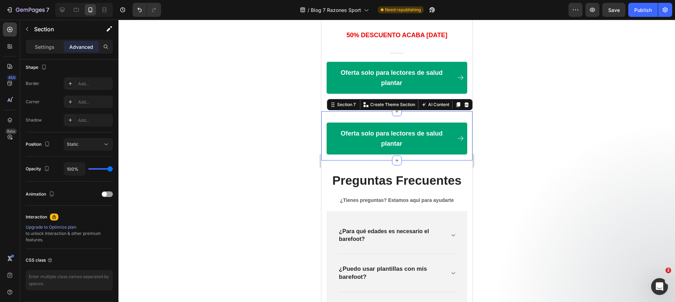
click at [323, 118] on div "Oferta solo para lectores de salud plantar Button Section 7 Create Theme Sectio…" at bounding box center [396, 135] width 151 height 49
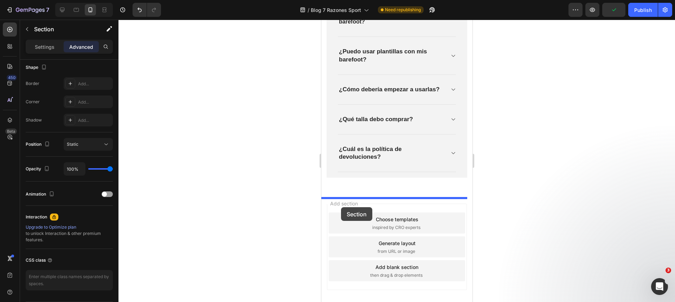
drag, startPoint x: 339, startPoint y: 106, endPoint x: 341, endPoint y: 207, distance: 101.6
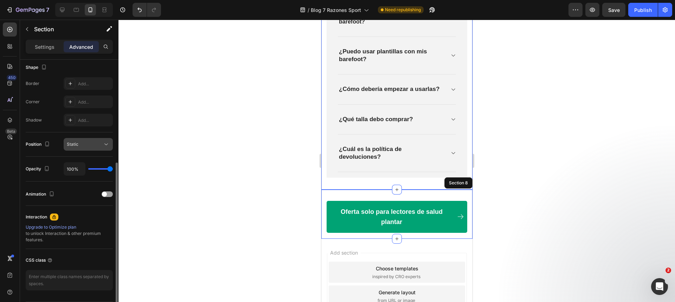
click at [102, 150] on button "Static" at bounding box center [88, 144] width 49 height 13
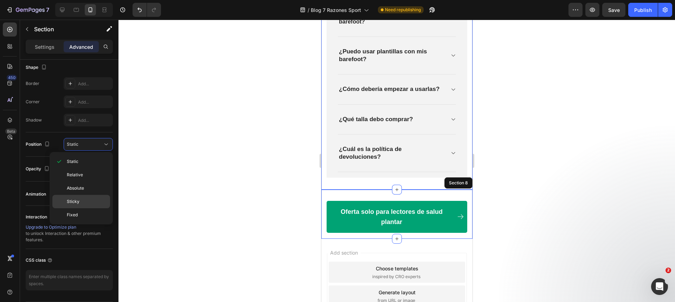
click at [87, 204] on p "Sticky" at bounding box center [87, 202] width 40 height 6
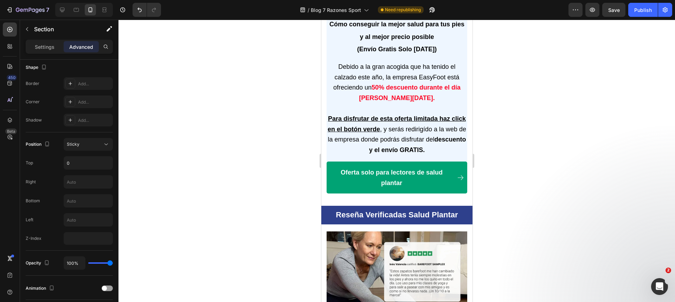
scroll to position [1883, 0]
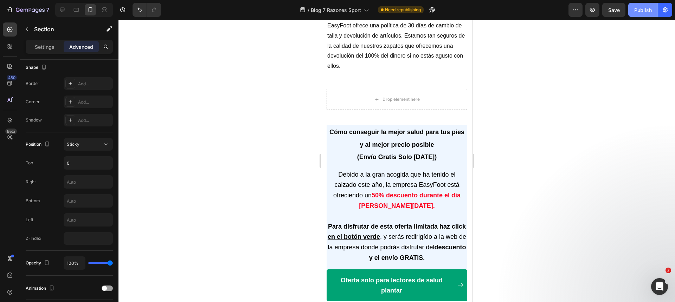
click at [638, 15] on button "Publish" at bounding box center [643, 10] width 30 height 14
click at [420, 10] on button "button" at bounding box center [424, 10] width 14 height 14
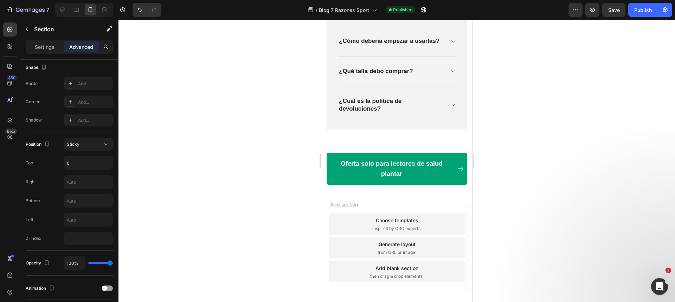
scroll to position [2710, 0]
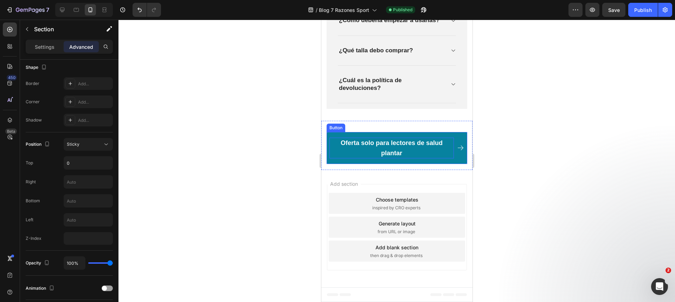
click at [345, 151] on p "Oferta solo para lectores de salud plantar" at bounding box center [391, 148] width 124 height 21
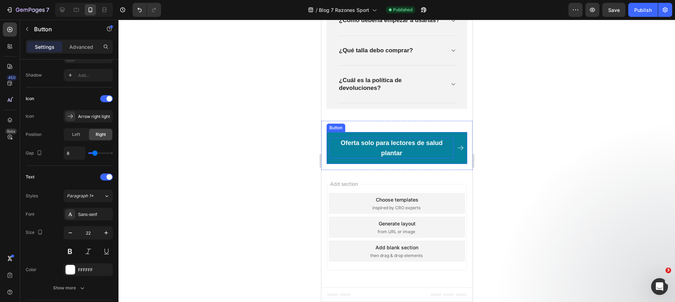
scroll to position [0, 0]
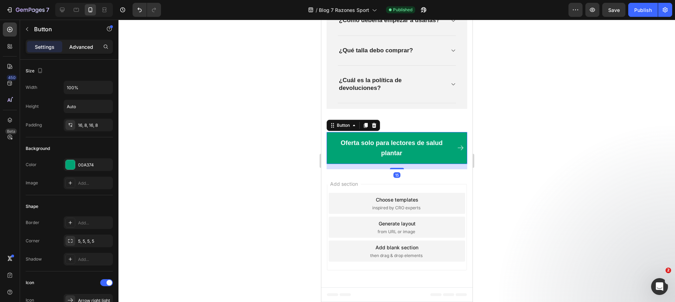
click at [84, 47] on p "Advanced" at bounding box center [81, 46] width 24 height 7
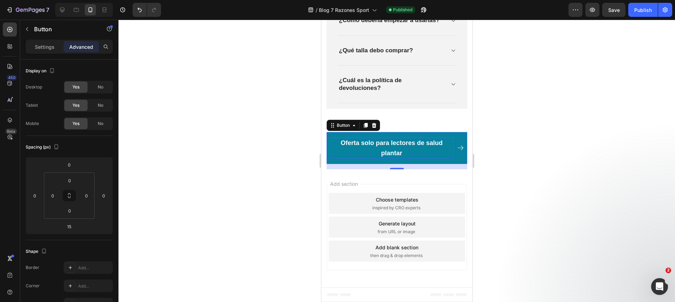
click at [376, 151] on p "Oferta solo para lectores de salud plantar" at bounding box center [391, 148] width 124 height 21
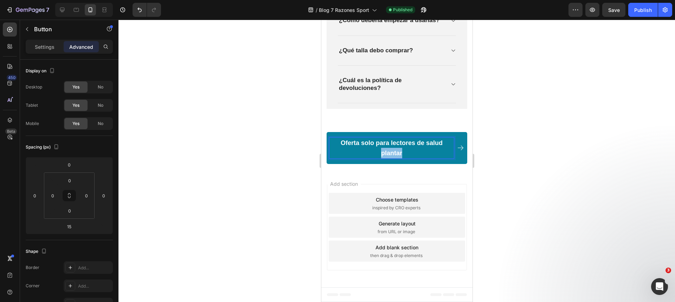
click at [376, 151] on p "Oferta solo para lectores de salud plantar" at bounding box center [391, 148] width 124 height 21
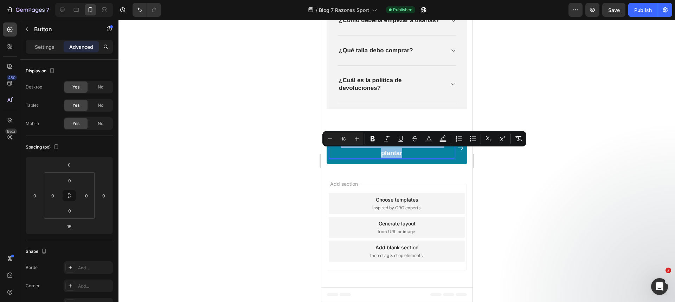
click at [376, 151] on p "Oferta solo para lectores de salud plantar" at bounding box center [391, 148] width 124 height 21
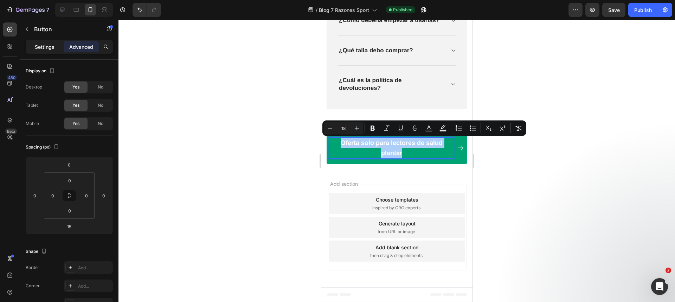
click at [45, 46] on p "Settings" at bounding box center [45, 46] width 20 height 7
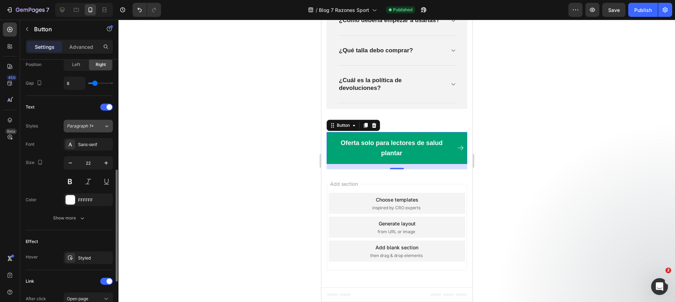
scroll to position [255, 0]
click at [96, 124] on div "Paragraph 1*" at bounding box center [85, 125] width 37 height 6
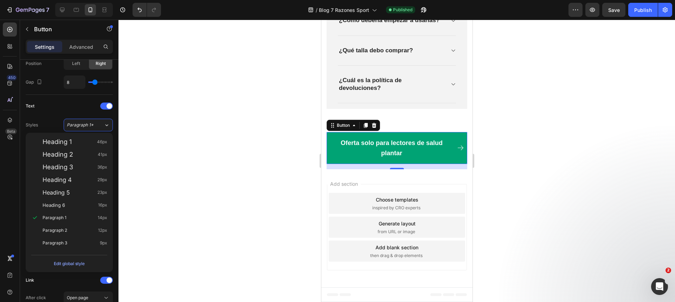
click at [174, 188] on div at bounding box center [396, 161] width 557 height 283
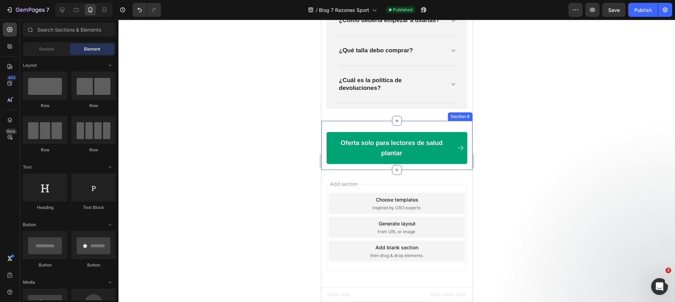
click at [325, 160] on div "Oferta solo para lectores de salud plantar Button Section 8" at bounding box center [396, 145] width 151 height 49
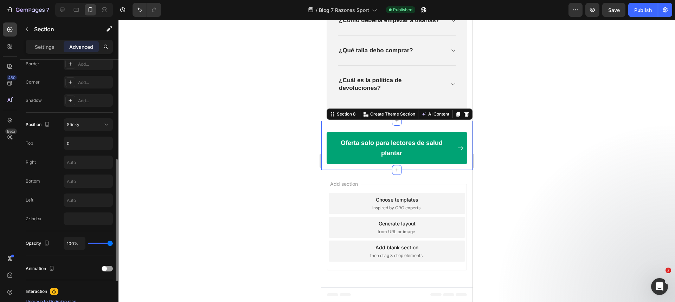
scroll to position [204, 0]
click at [78, 139] on input "0" at bounding box center [88, 143] width 49 height 13
type input "1"
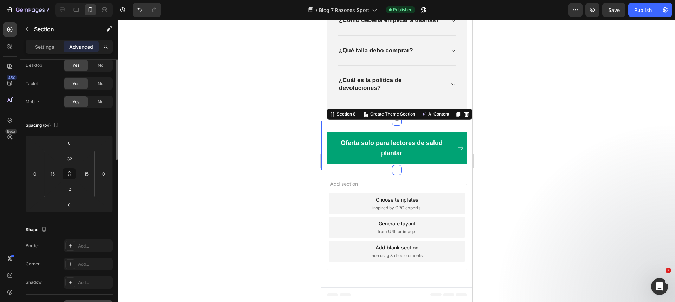
scroll to position [0, 0]
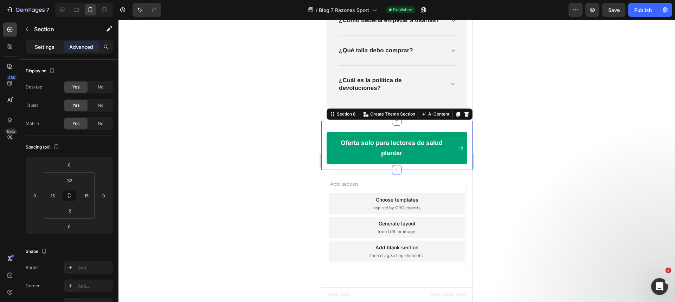
click at [50, 49] on p "Settings" at bounding box center [45, 46] width 20 height 7
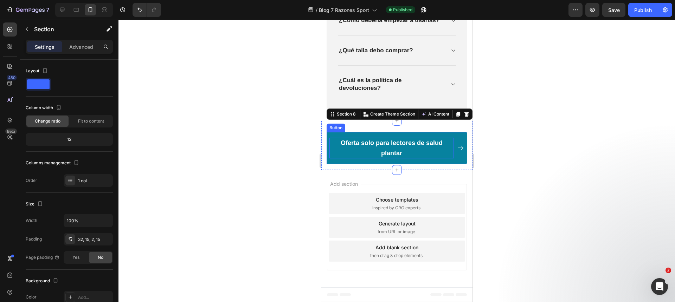
click at [355, 142] on span "Oferta solo para lectores de salud plantar" at bounding box center [391, 149] width 102 height 18
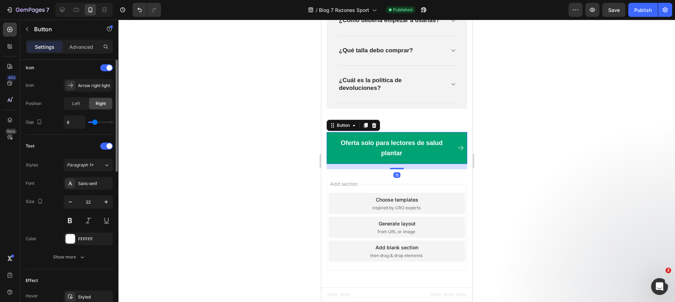
scroll to position [352, 0]
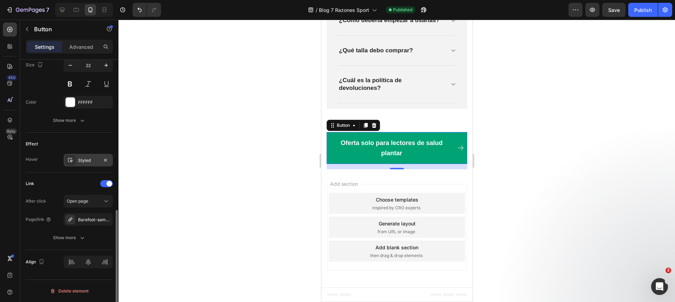
click at [82, 159] on div "Styled" at bounding box center [88, 161] width 20 height 6
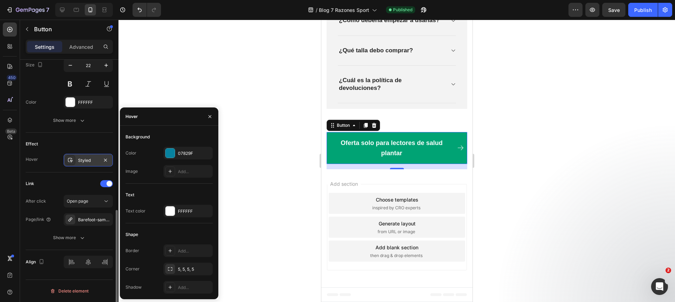
click at [82, 158] on div "Styled" at bounding box center [88, 161] width 20 height 6
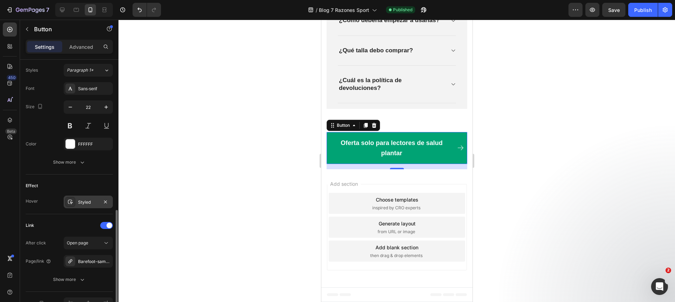
scroll to position [309, 0]
click at [81, 161] on icon "button" at bounding box center [82, 163] width 7 height 7
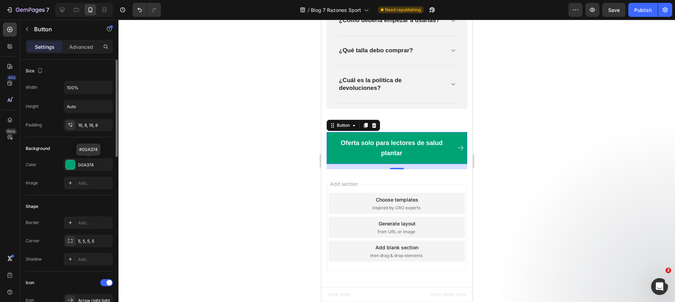
scroll to position [0, 0]
click at [84, 51] on div "Advanced" at bounding box center [81, 46] width 35 height 11
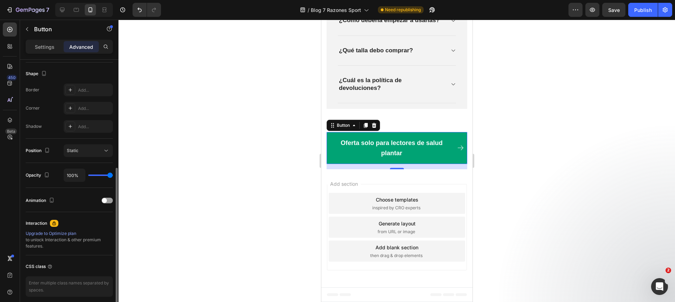
scroll to position [184, 0]
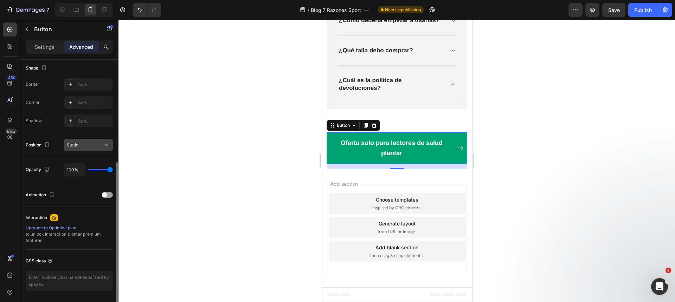
click at [80, 143] on div "Static" at bounding box center [85, 145] width 36 height 6
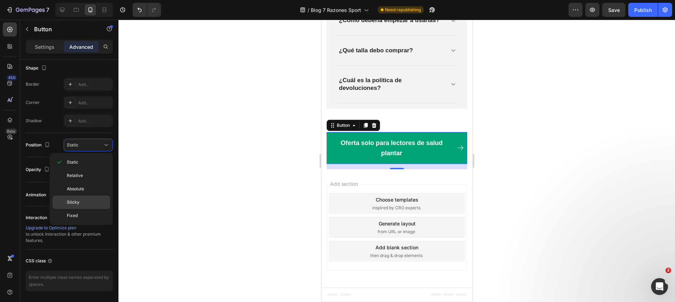
click at [80, 201] on p "Sticky" at bounding box center [87, 202] width 40 height 6
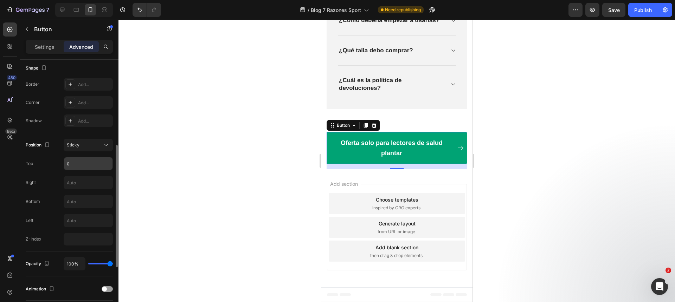
click at [66, 165] on input "0" at bounding box center [88, 164] width 49 height 13
type input "20"
click at [149, 170] on div at bounding box center [396, 161] width 557 height 283
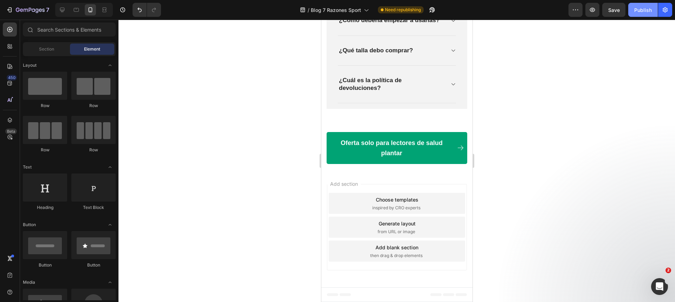
click at [639, 15] on button "Publish" at bounding box center [643, 10] width 30 height 14
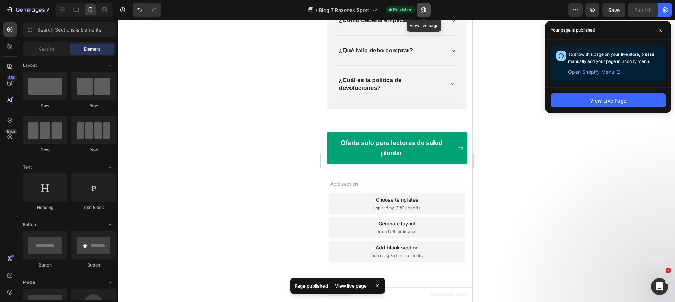
click at [423, 11] on icon "button" at bounding box center [423, 9] width 7 height 7
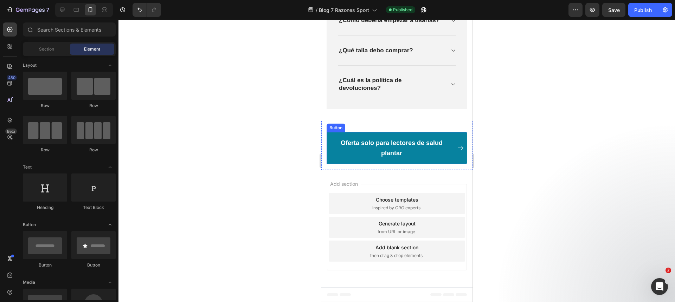
click at [347, 163] on link "Oferta solo para lectores de salud plantar" at bounding box center [396, 148] width 141 height 32
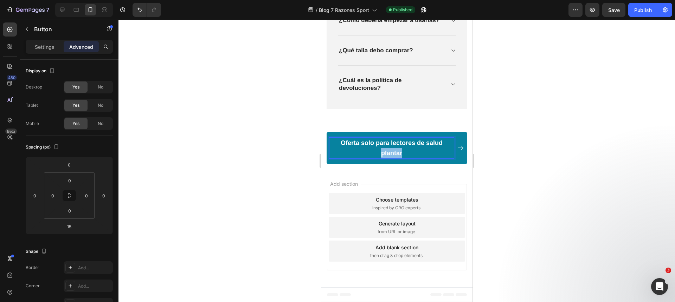
click at [365, 151] on p "Oferta solo para lectores de salud plantar" at bounding box center [391, 148] width 124 height 21
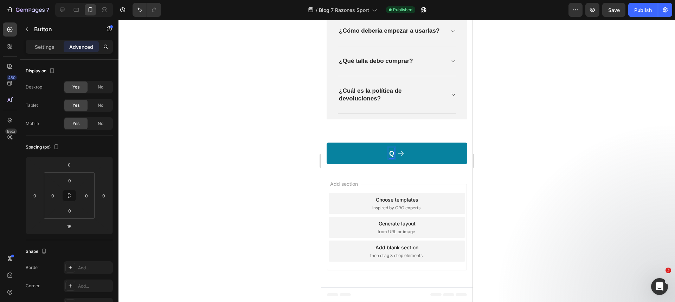
scroll to position [2700, 0]
click at [225, 117] on div at bounding box center [396, 161] width 557 height 283
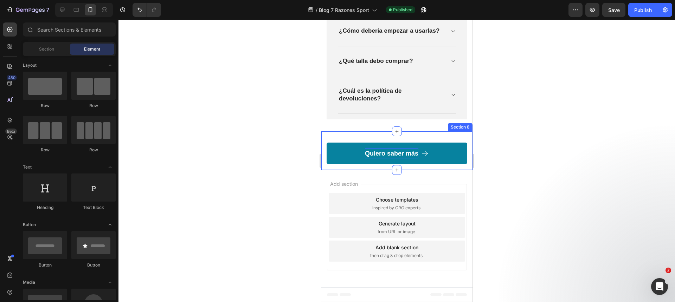
click at [367, 141] on div "Quiero saber más Button Section 8" at bounding box center [396, 151] width 151 height 39
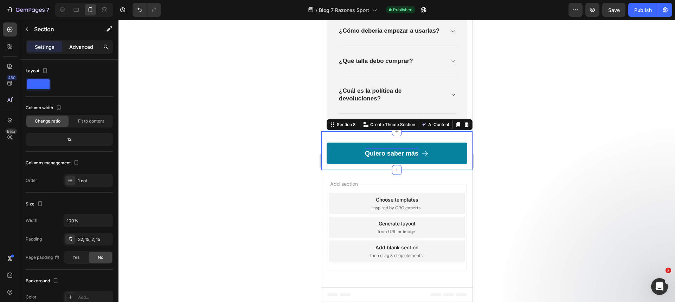
click at [82, 47] on p "Advanced" at bounding box center [81, 46] width 24 height 7
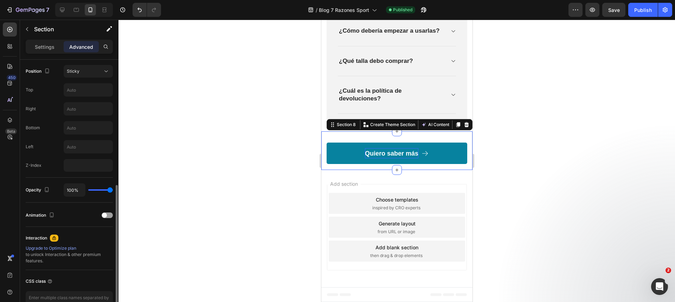
scroll to position [231, 0]
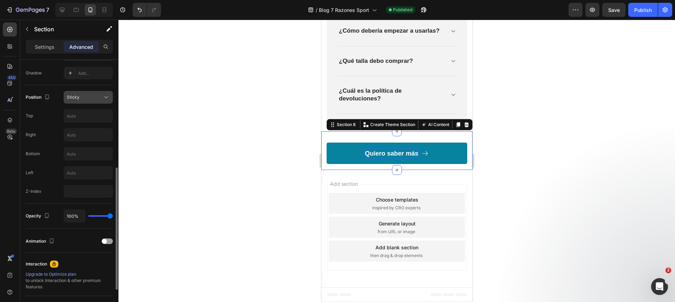
click at [91, 102] on button "Sticky" at bounding box center [88, 97] width 49 height 13
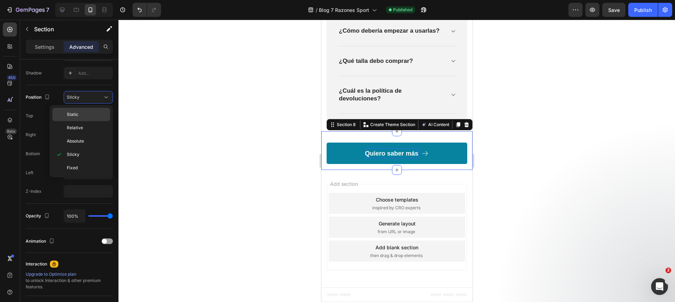
click at [90, 112] on p "Static" at bounding box center [87, 114] width 40 height 6
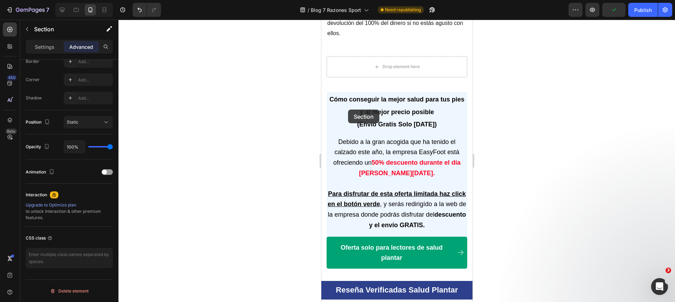
scroll to position [1881, 0]
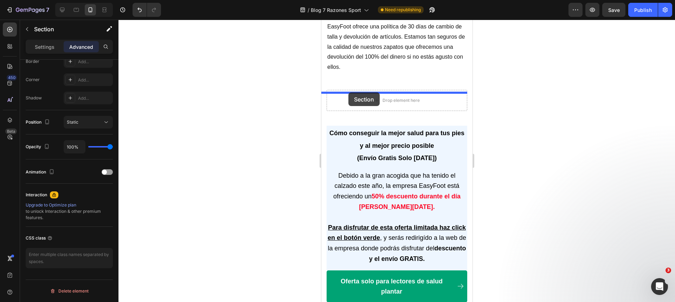
drag, startPoint x: 345, startPoint y: 124, endPoint x: 348, endPoint y: 92, distance: 32.2
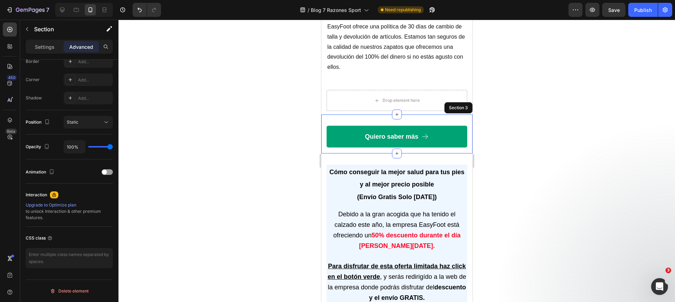
click at [438, 115] on div "Quiero saber más Button Section 3" at bounding box center [396, 134] width 151 height 39
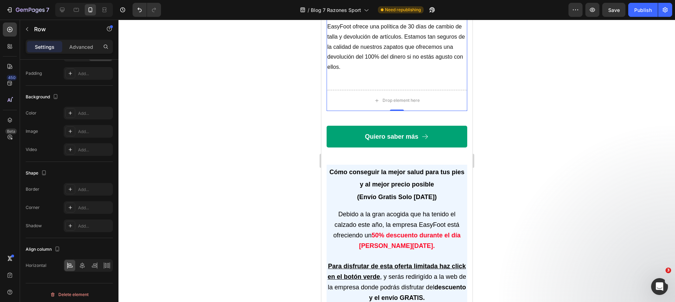
scroll to position [0, 0]
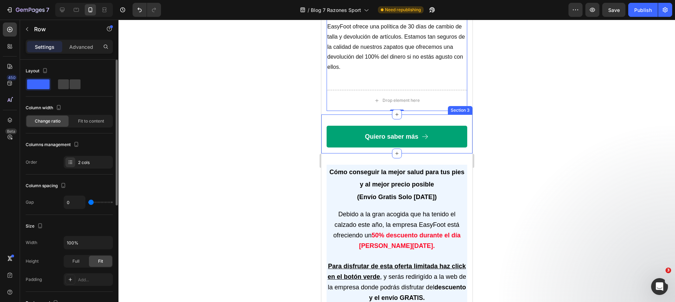
click at [443, 115] on div "Quiero saber más Button Section 3" at bounding box center [396, 134] width 151 height 39
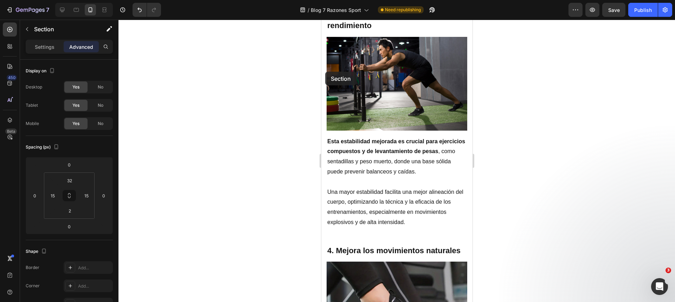
scroll to position [484, 0]
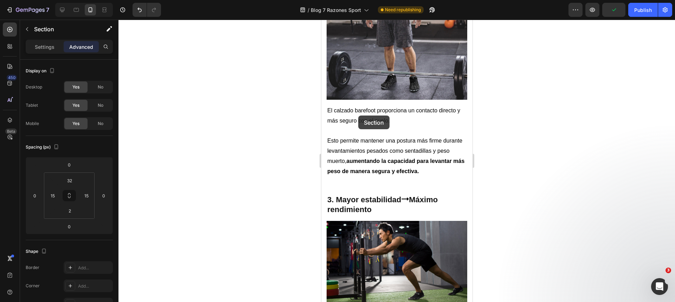
drag, startPoint x: 325, startPoint y: 89, endPoint x: 358, endPoint y: 116, distance: 42.0
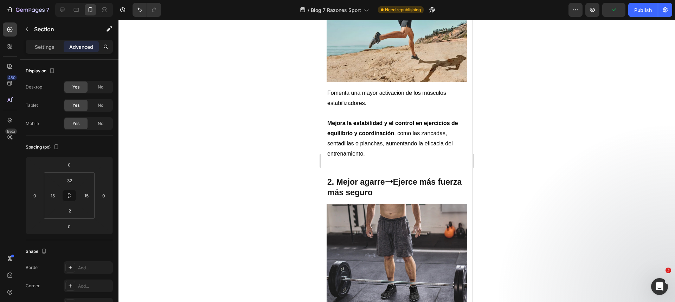
scroll to position [0, 0]
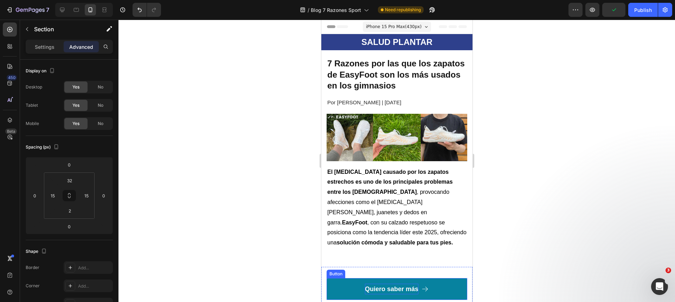
click at [383, 286] on span "Quiero saber más" at bounding box center [391, 289] width 53 height 7
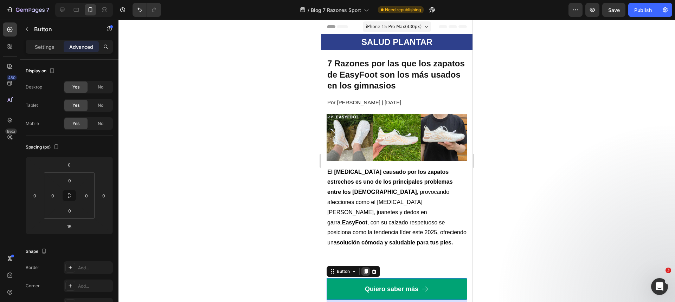
click at [368, 268] on div at bounding box center [365, 272] width 8 height 8
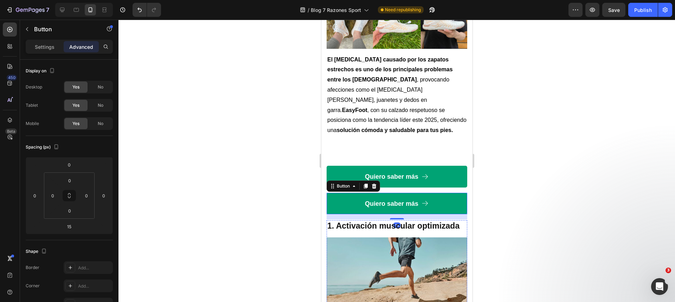
scroll to position [91, 0]
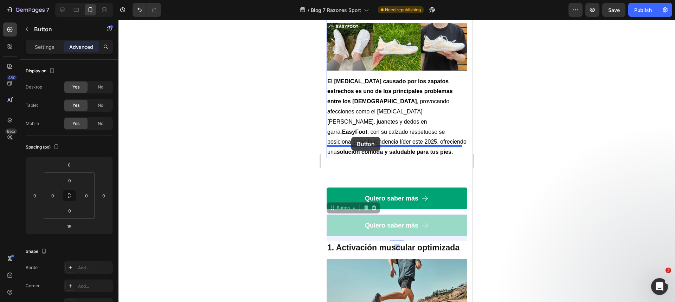
drag, startPoint x: 343, startPoint y: 196, endPoint x: 351, endPoint y: 137, distance: 59.3
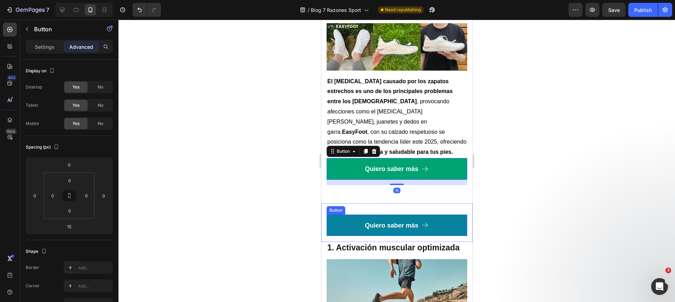
click at [337, 215] on link "Quiero saber más" at bounding box center [396, 226] width 141 height 22
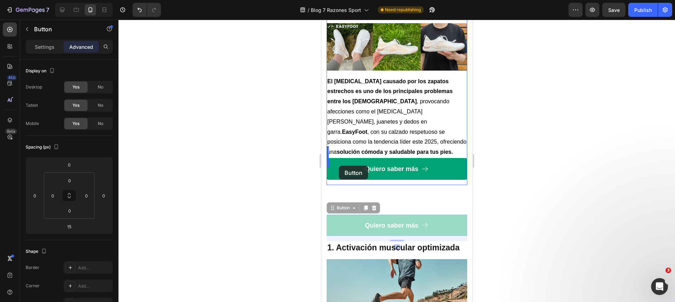
drag, startPoint x: 337, startPoint y: 195, endPoint x: 339, endPoint y: 166, distance: 29.6
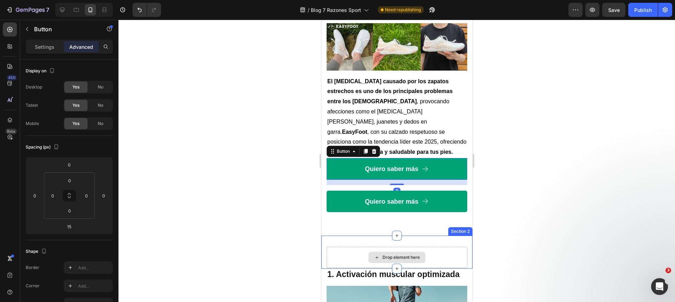
click at [344, 247] on div "Drop element here" at bounding box center [396, 257] width 141 height 21
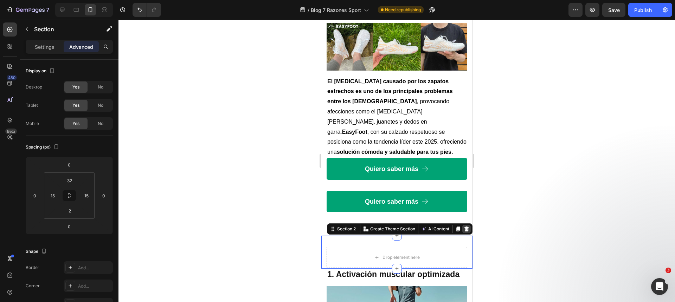
click at [464, 227] on icon at bounding box center [466, 229] width 5 height 5
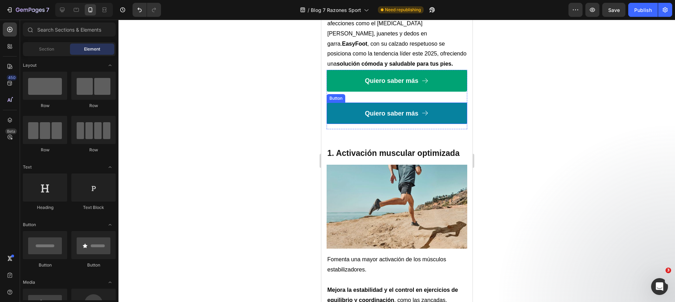
scroll to position [188, 0]
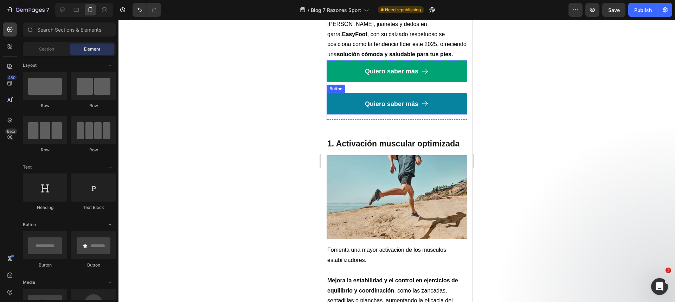
click at [349, 93] on link "Quiero saber más" at bounding box center [396, 104] width 141 height 22
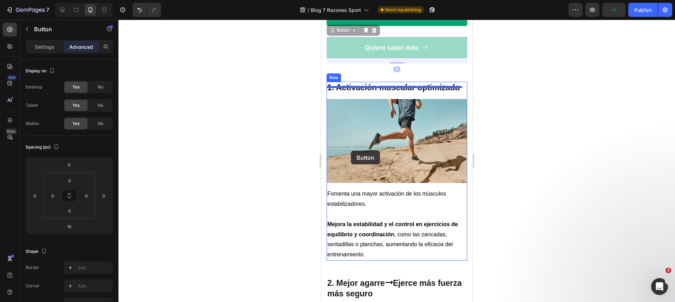
scroll to position [272, 0]
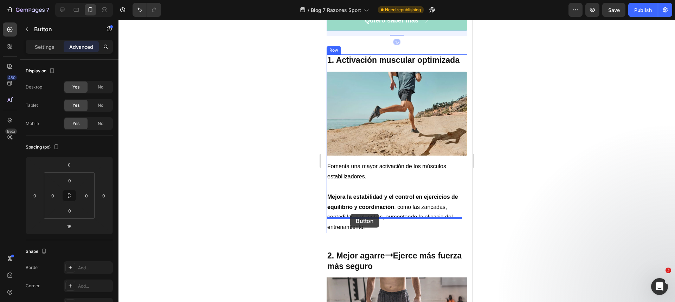
drag, startPoint x: 344, startPoint y: 76, endPoint x: 350, endPoint y: 214, distance: 138.0
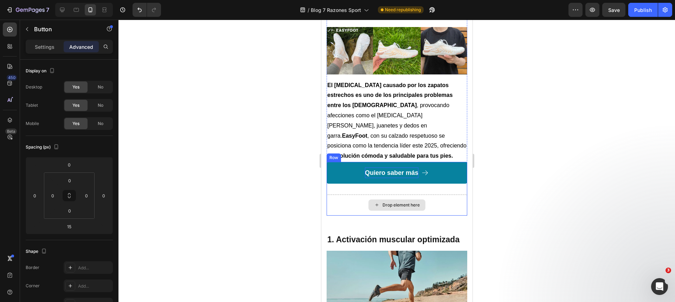
scroll to position [77, 0]
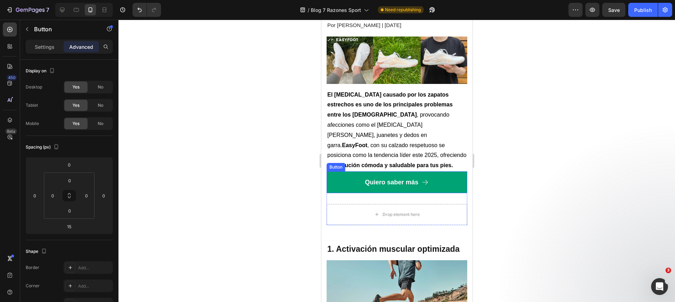
click at [336, 164] on div "Button" at bounding box center [336, 167] width 16 height 6
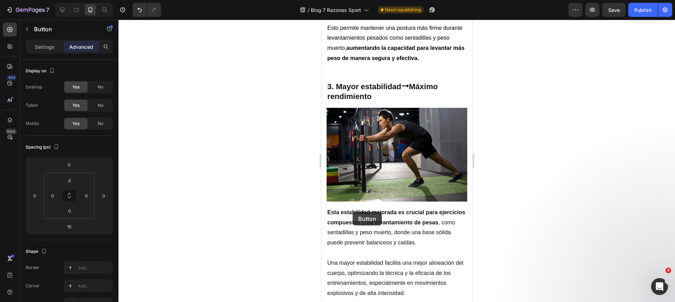
scroll to position [696, 0]
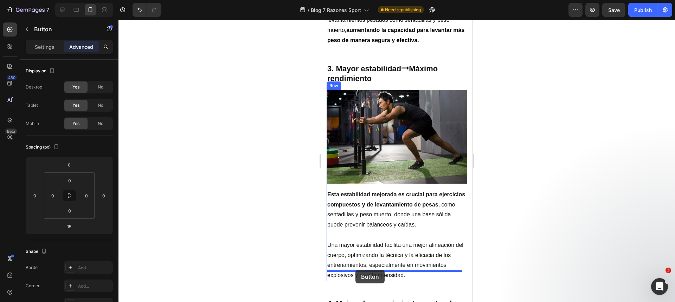
drag, startPoint x: 337, startPoint y: 155, endPoint x: 355, endPoint y: 270, distance: 116.1
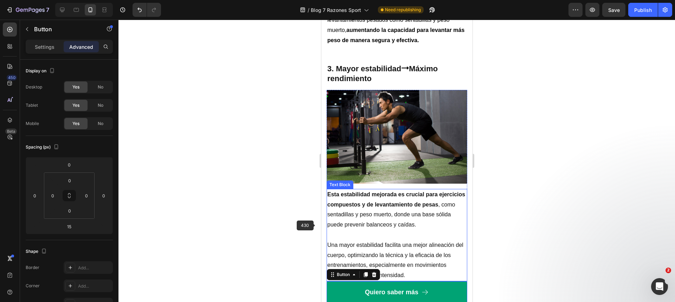
click at [382, 230] on p at bounding box center [396, 235] width 139 height 10
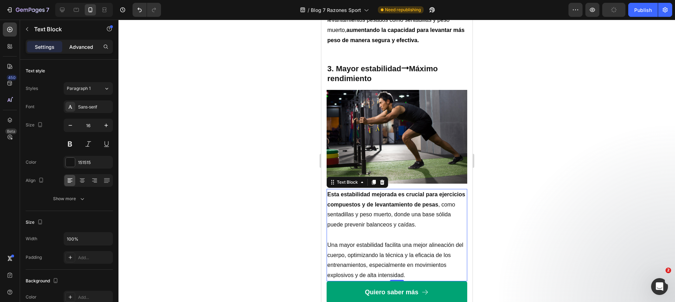
click at [76, 45] on p "Advanced" at bounding box center [81, 46] width 24 height 7
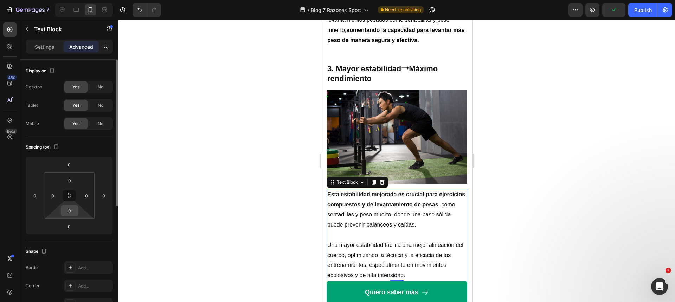
click at [73, 208] on input "0" at bounding box center [70, 211] width 14 height 11
type input "25"
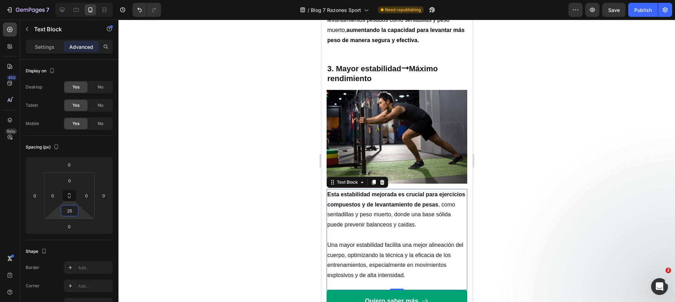
click at [231, 199] on div at bounding box center [396, 161] width 557 height 283
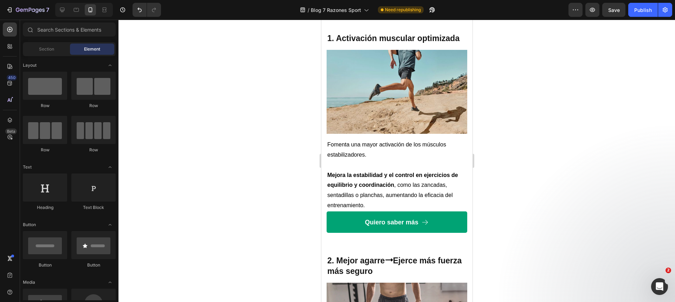
scroll to position [237, 0]
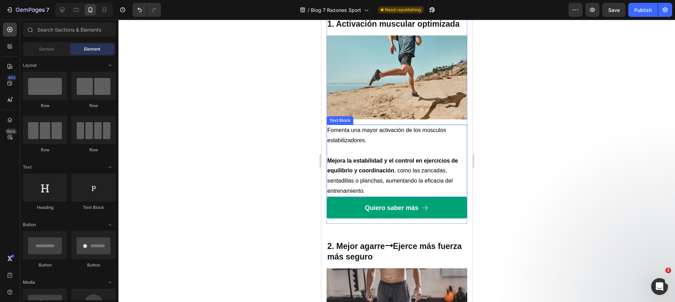
click at [366, 183] on p "Mejora la estabilidad y el control en ejercicios de equilibrio y coordinación ,…" at bounding box center [396, 176] width 139 height 40
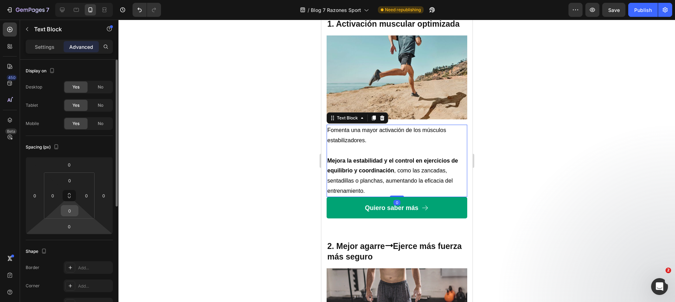
click at [69, 212] on input "0" at bounding box center [70, 211] width 14 height 11
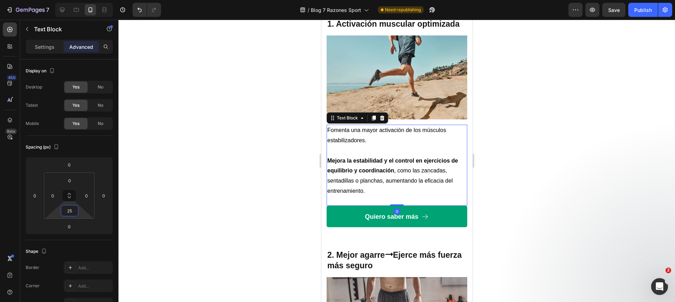
type input "25"
click at [190, 216] on div at bounding box center [396, 161] width 557 height 283
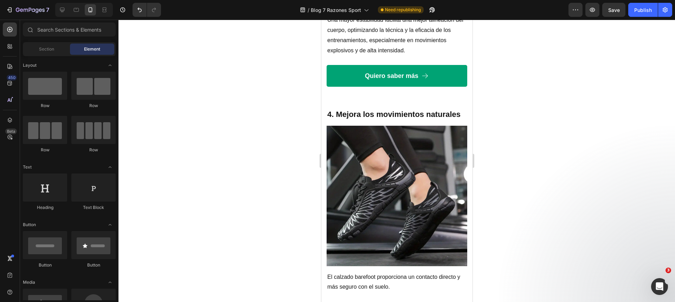
scroll to position [886, 0]
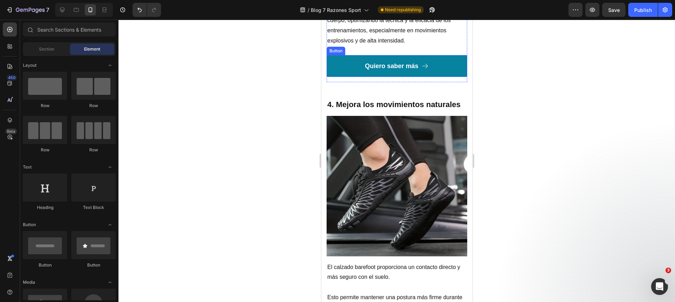
click at [341, 58] on link "Quiero saber más" at bounding box center [396, 66] width 141 height 22
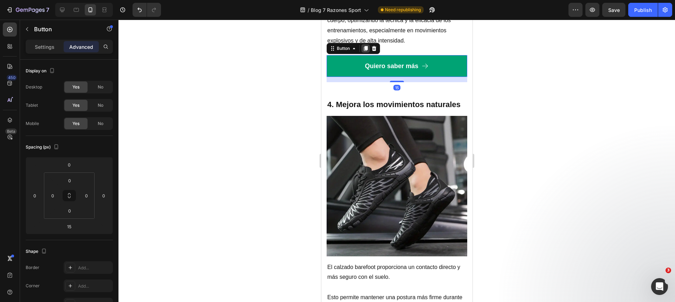
click at [366, 46] on icon at bounding box center [366, 48] width 4 height 5
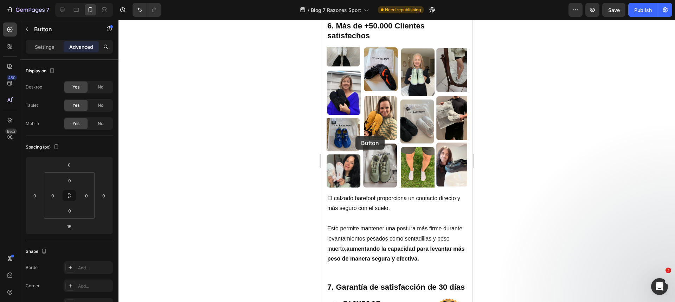
scroll to position [1589, 0]
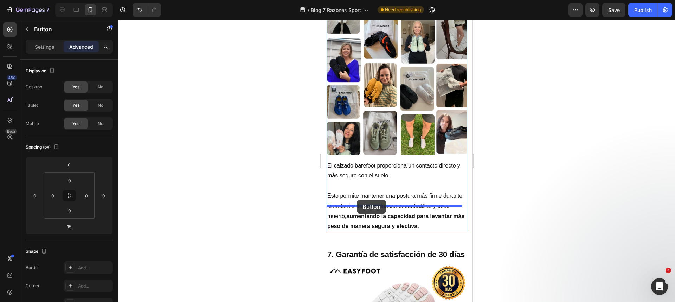
drag, startPoint x: 342, startPoint y: 64, endPoint x: 357, endPoint y: 200, distance: 137.2
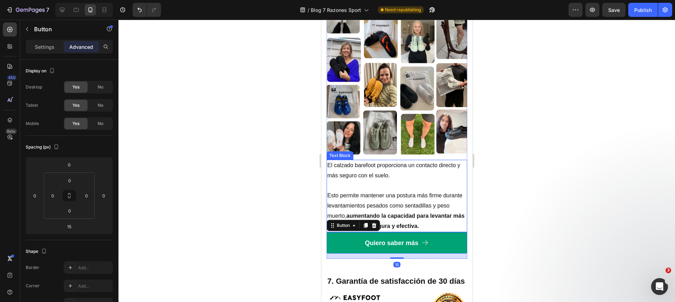
click at [389, 191] on p "Esto permite mantener una postura más firme durante levantamientos pesados como…" at bounding box center [396, 211] width 139 height 40
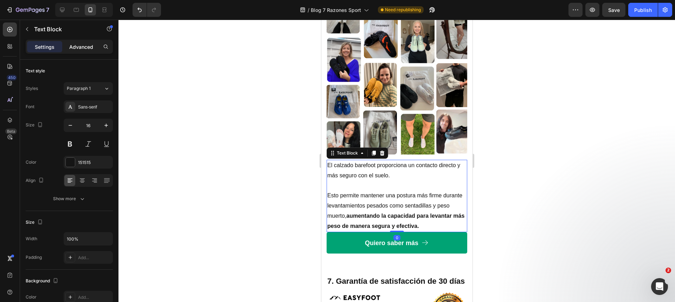
click at [84, 49] on p "Advanced" at bounding box center [81, 46] width 24 height 7
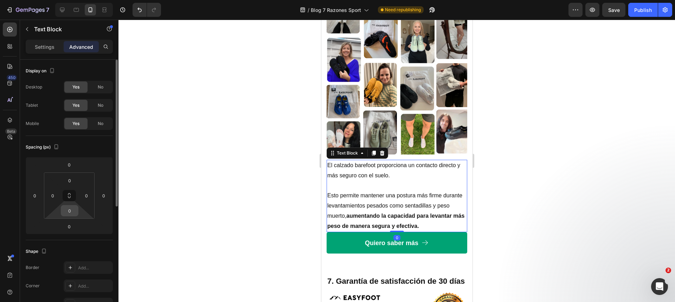
click at [70, 211] on input "0" at bounding box center [70, 211] width 14 height 11
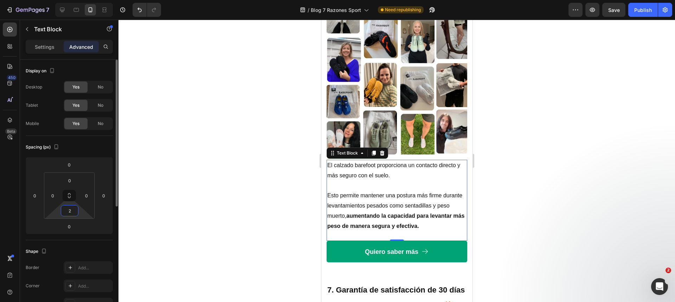
type input "25"
click at [162, 200] on div at bounding box center [396, 161] width 557 height 283
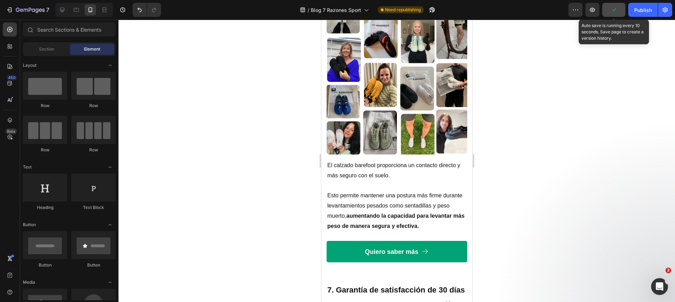
click at [617, 12] on icon "button" at bounding box center [613, 9] width 7 height 7
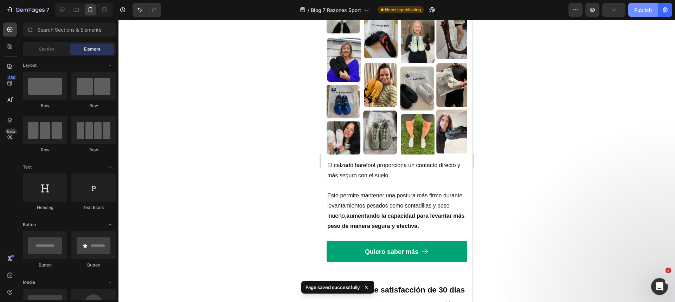
click at [635, 12] on div "Publish" at bounding box center [643, 9] width 18 height 7
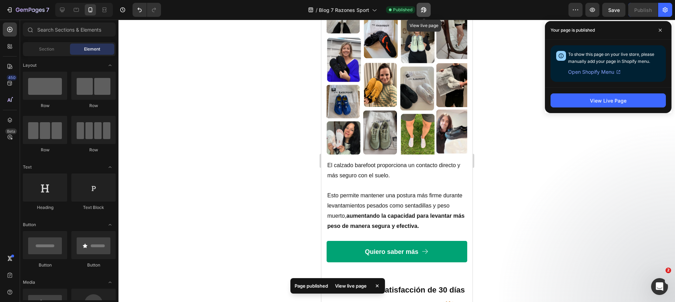
click at [423, 11] on icon "button" at bounding box center [423, 9] width 7 height 7
